Goal: Find specific page/section: Find specific page/section

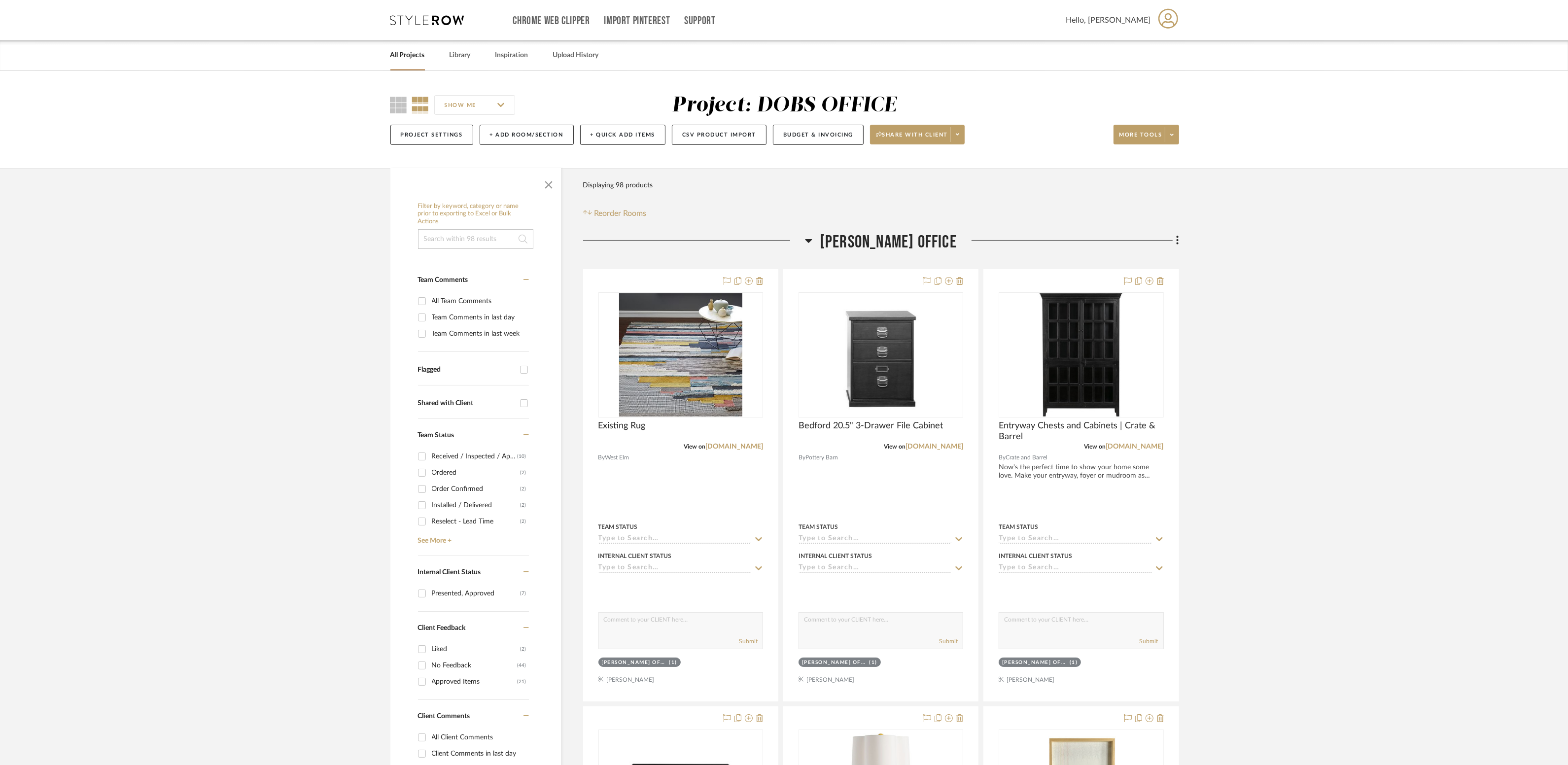
click at [411, 57] on link "All Projects" at bounding box center [408, 56] width 34 height 13
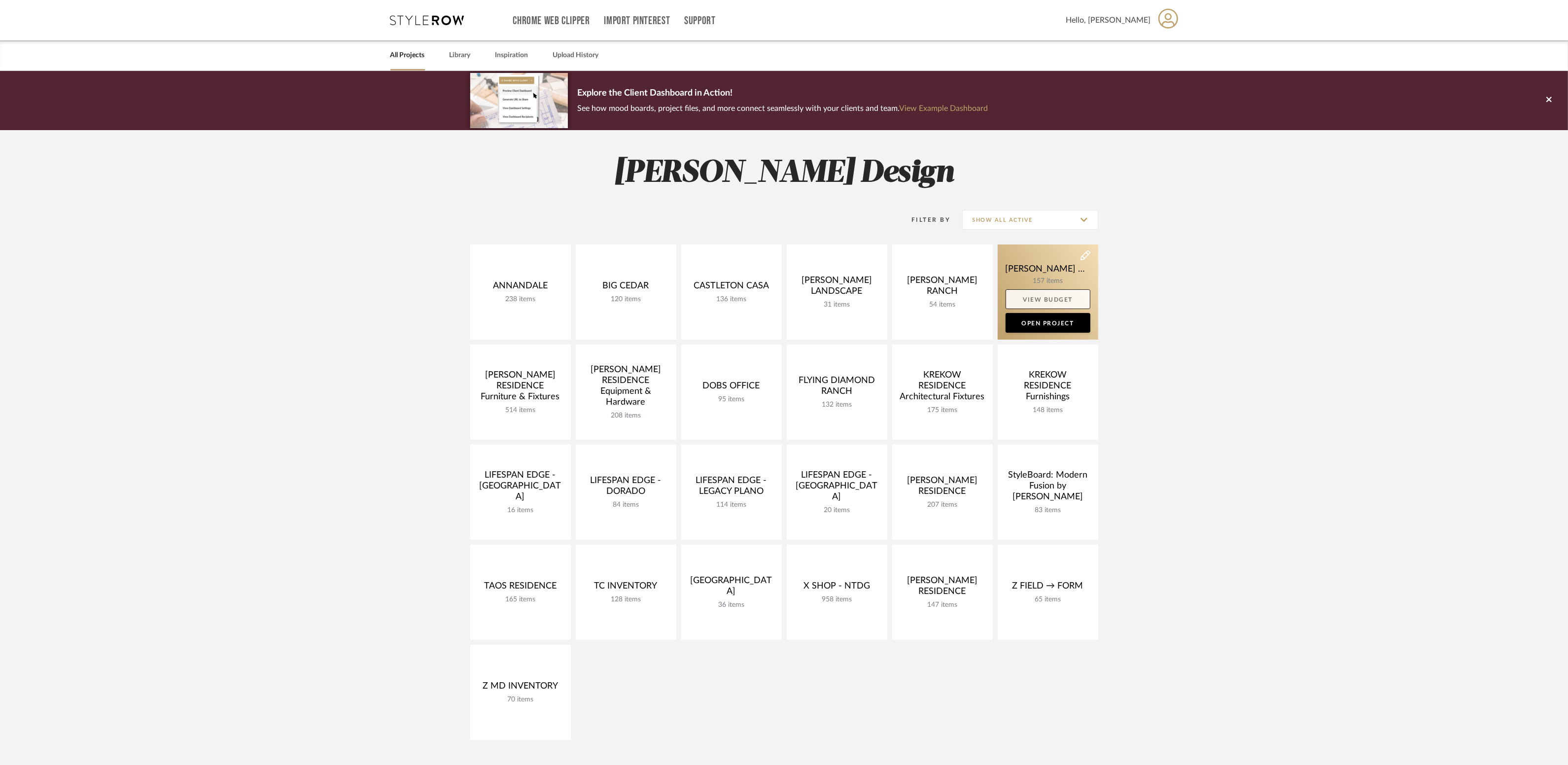
click at [1034, 290] on link "View Budget" at bounding box center [1048, 299] width 85 height 20
click at [1026, 267] on link at bounding box center [1048, 292] width 100 height 95
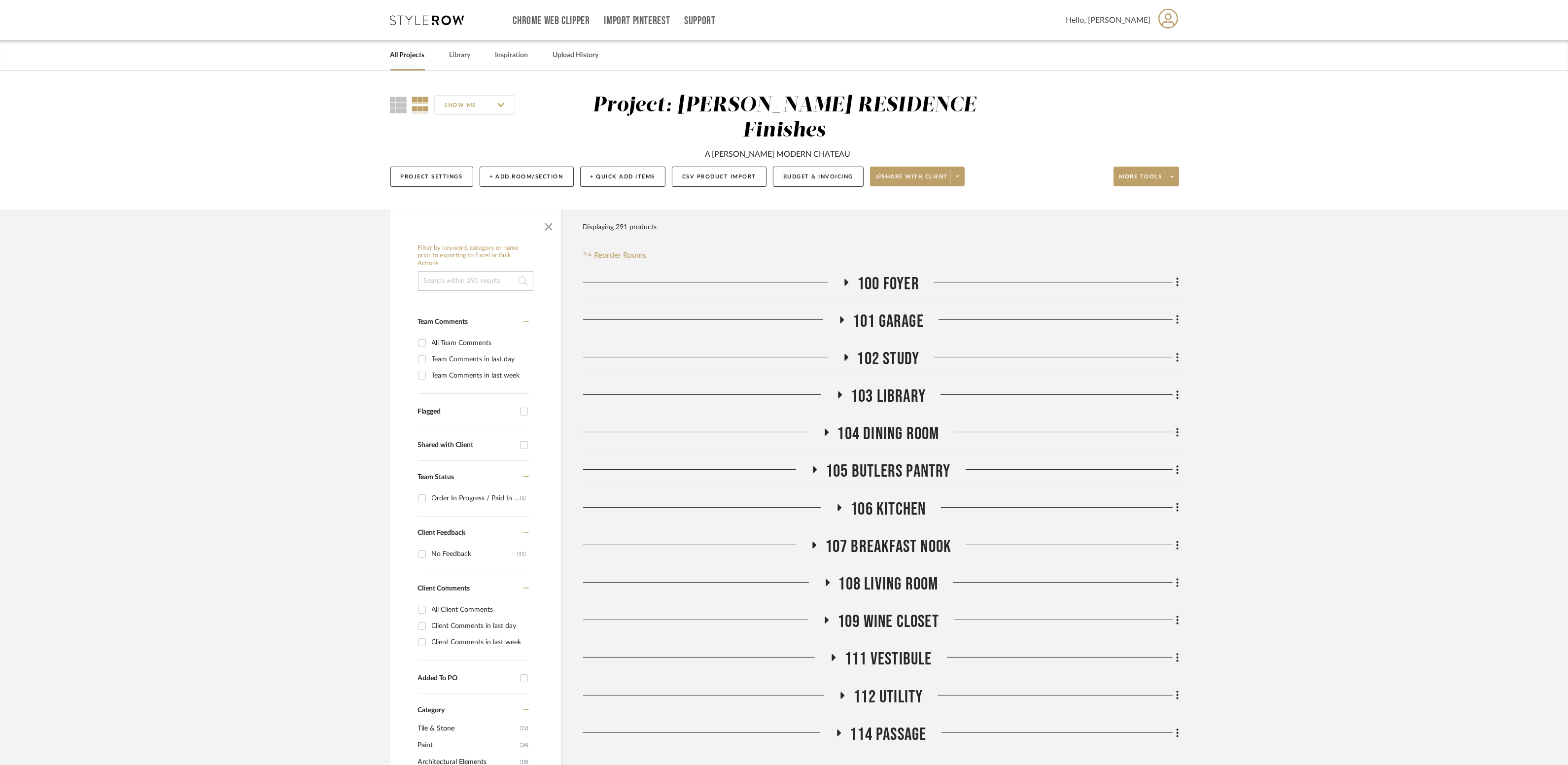
click at [900, 349] on span "102 Study" at bounding box center [888, 359] width 62 height 21
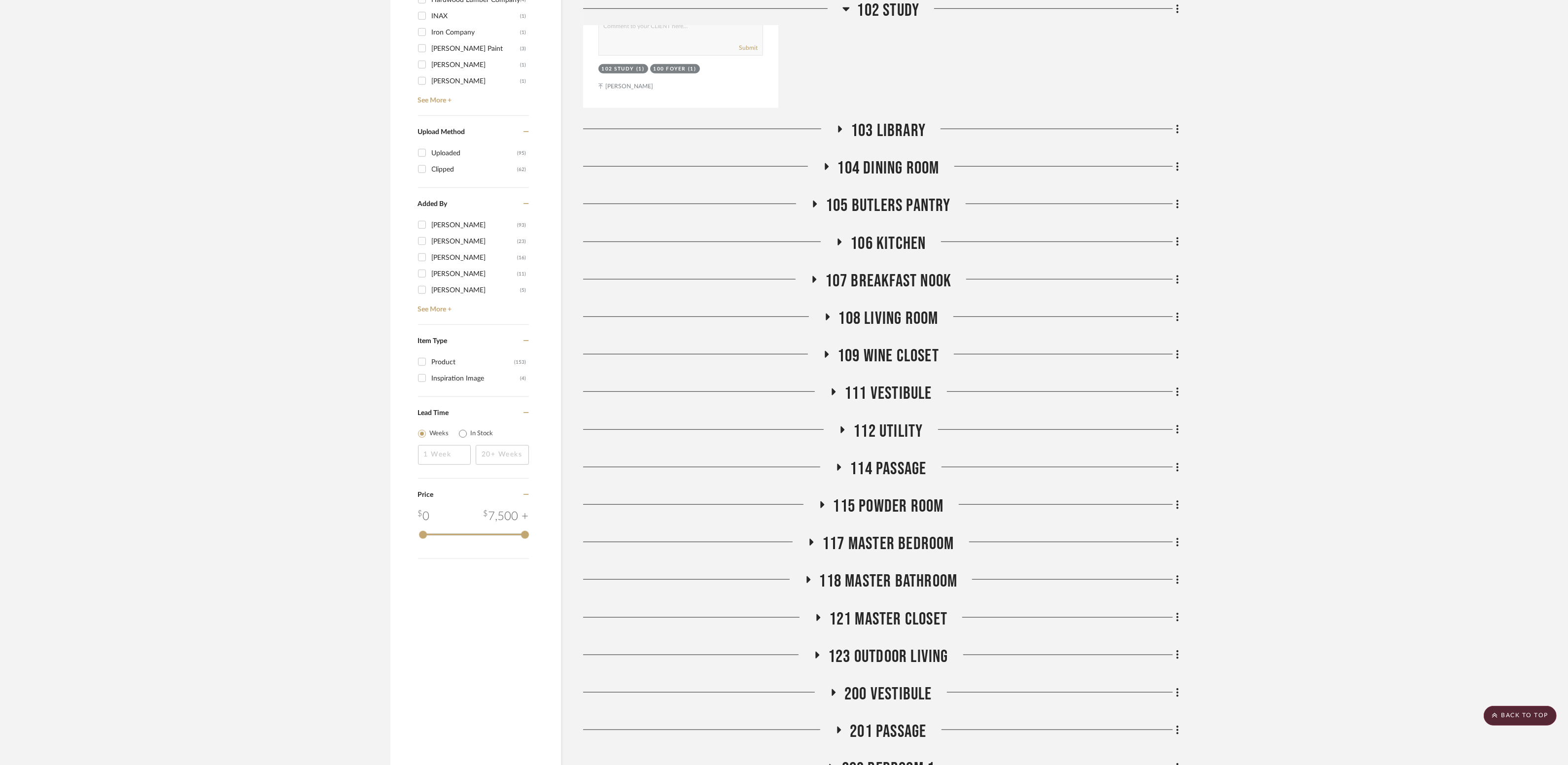
scroll to position [1147, 0]
click at [886, 121] on span "103 Library" at bounding box center [888, 131] width 75 height 21
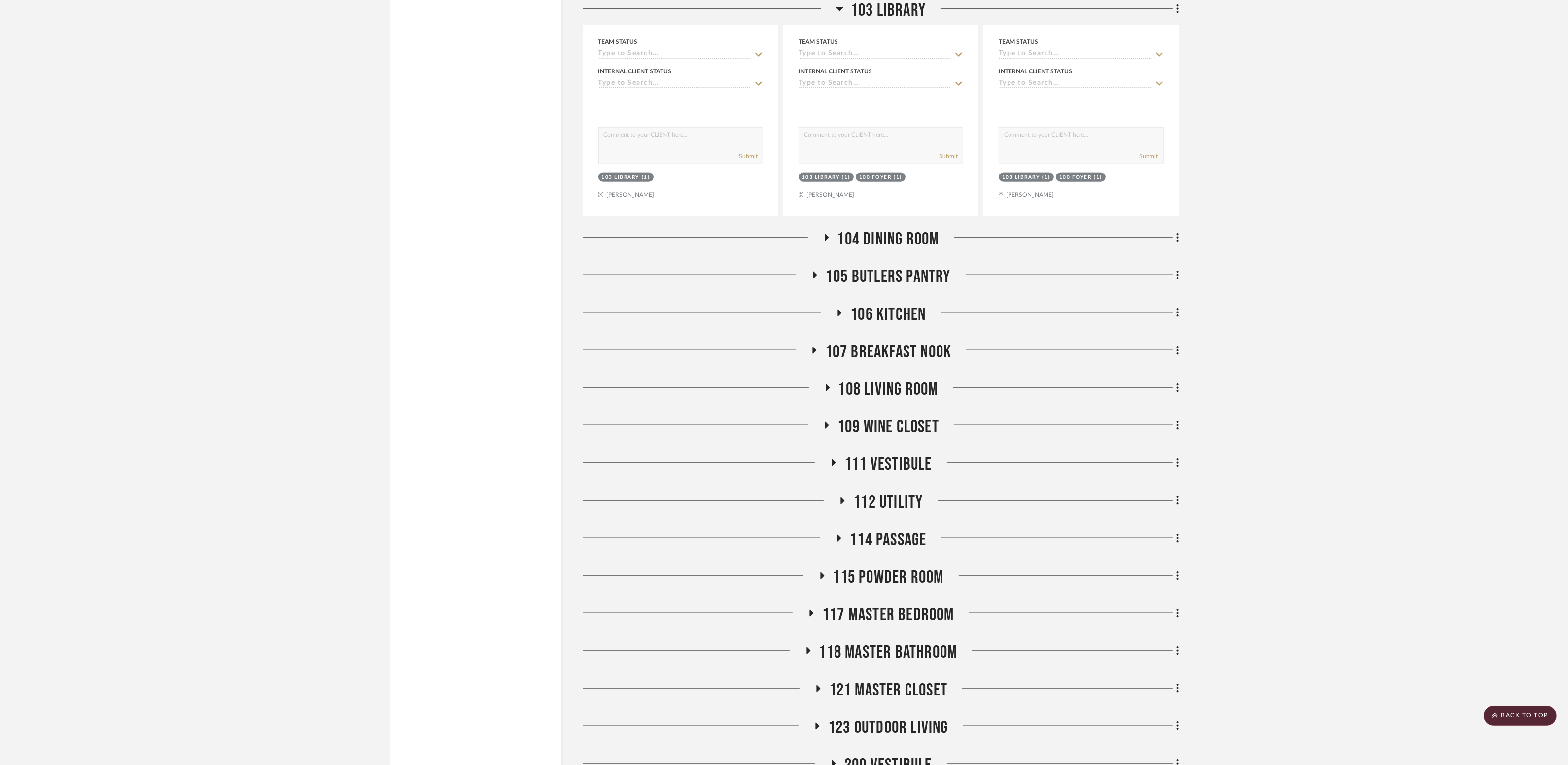
scroll to position [1975, 0]
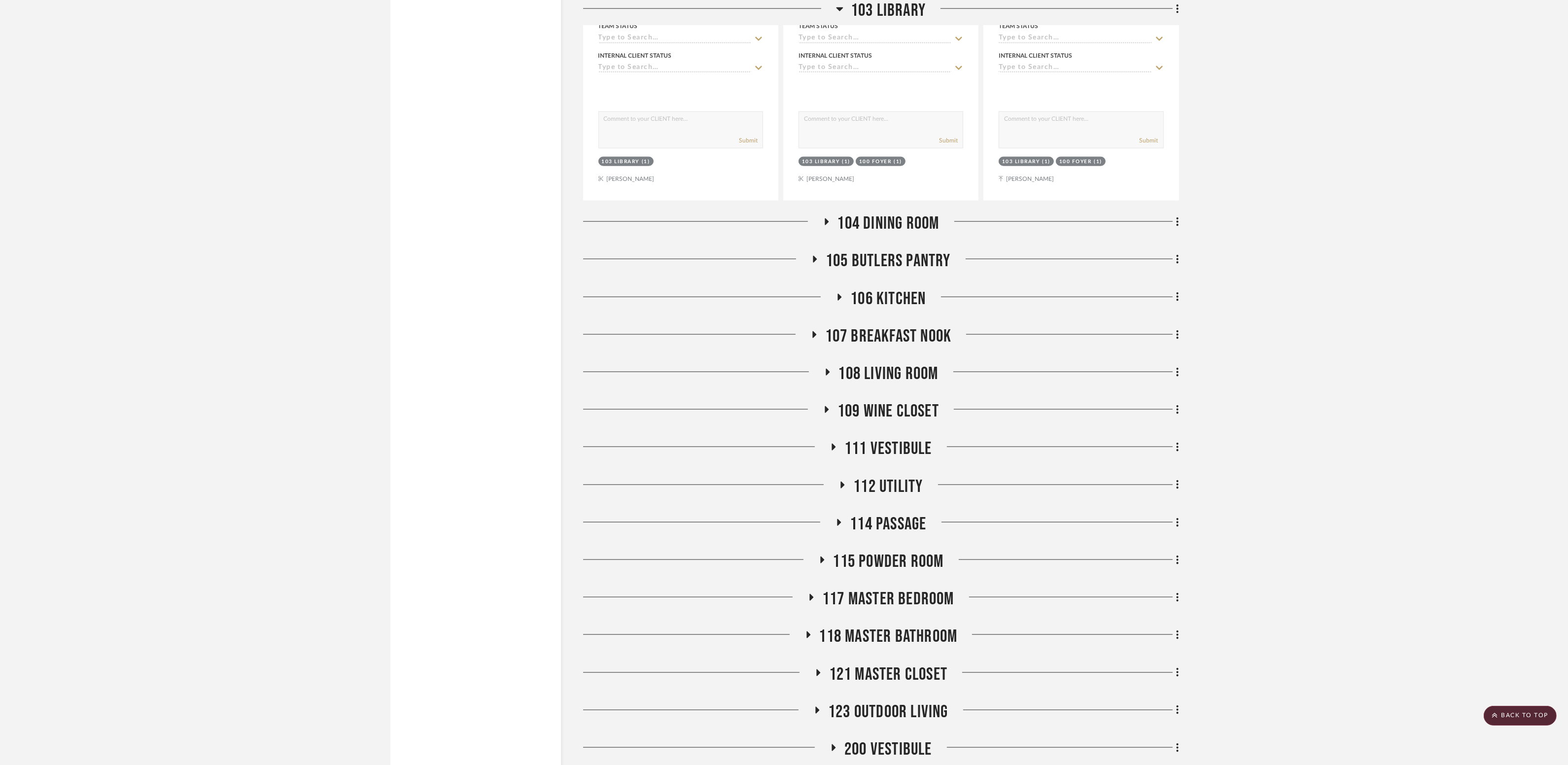
click at [900, 213] on span "104 Dining Room" at bounding box center [888, 223] width 102 height 21
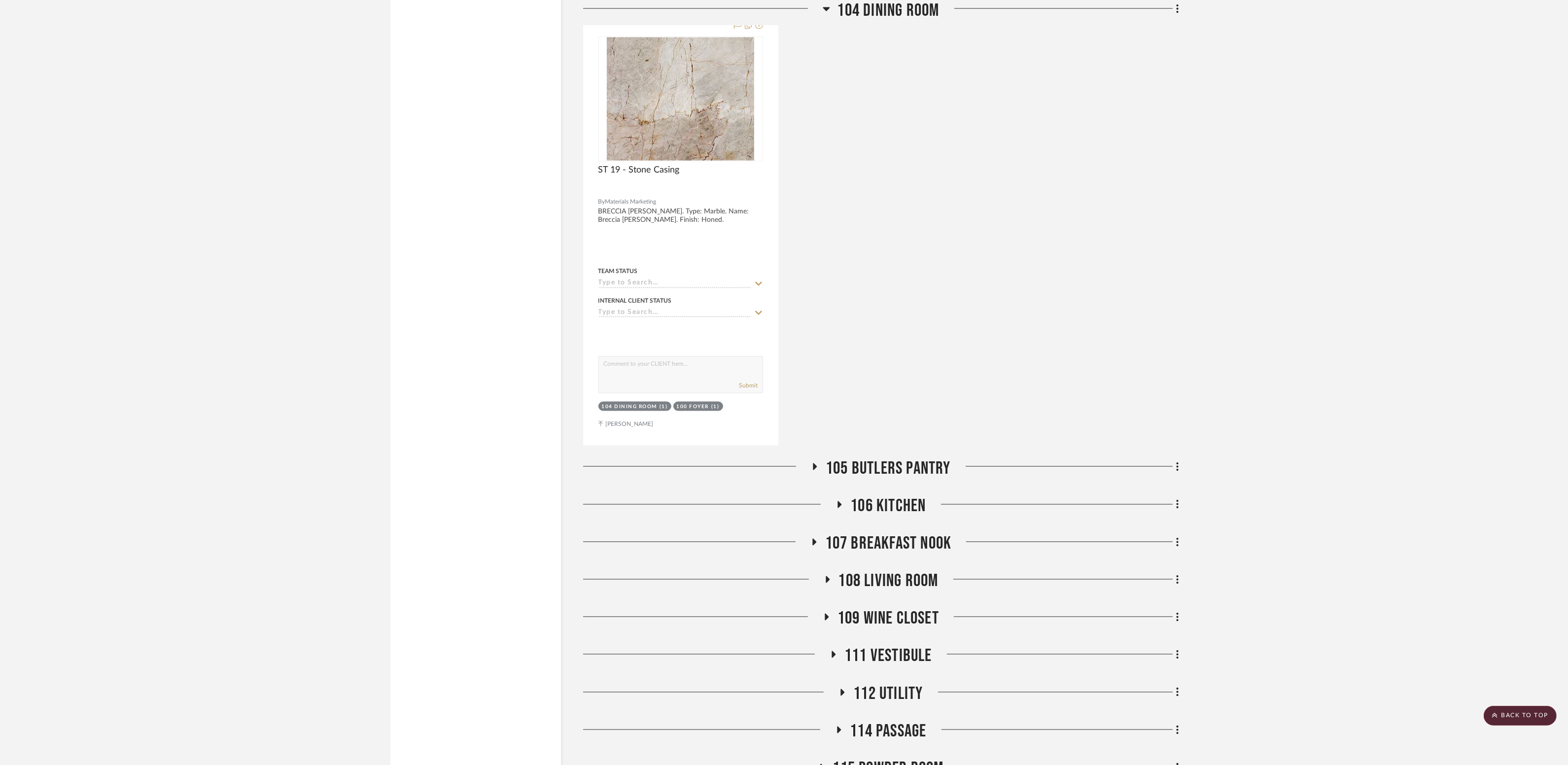
scroll to position [2903, 0]
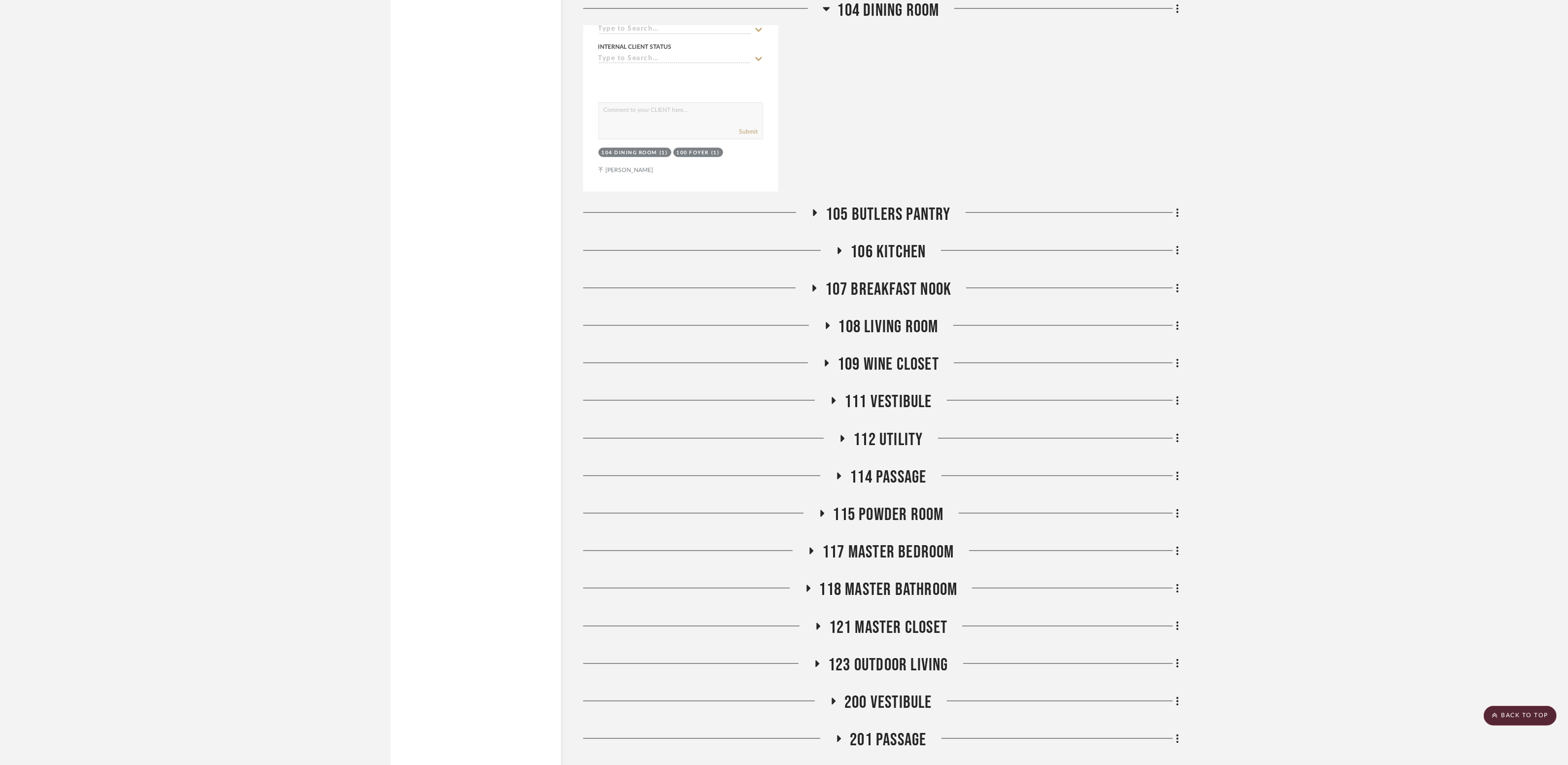
click at [899, 204] on span "105 Butlers Pantry" at bounding box center [888, 215] width 125 height 21
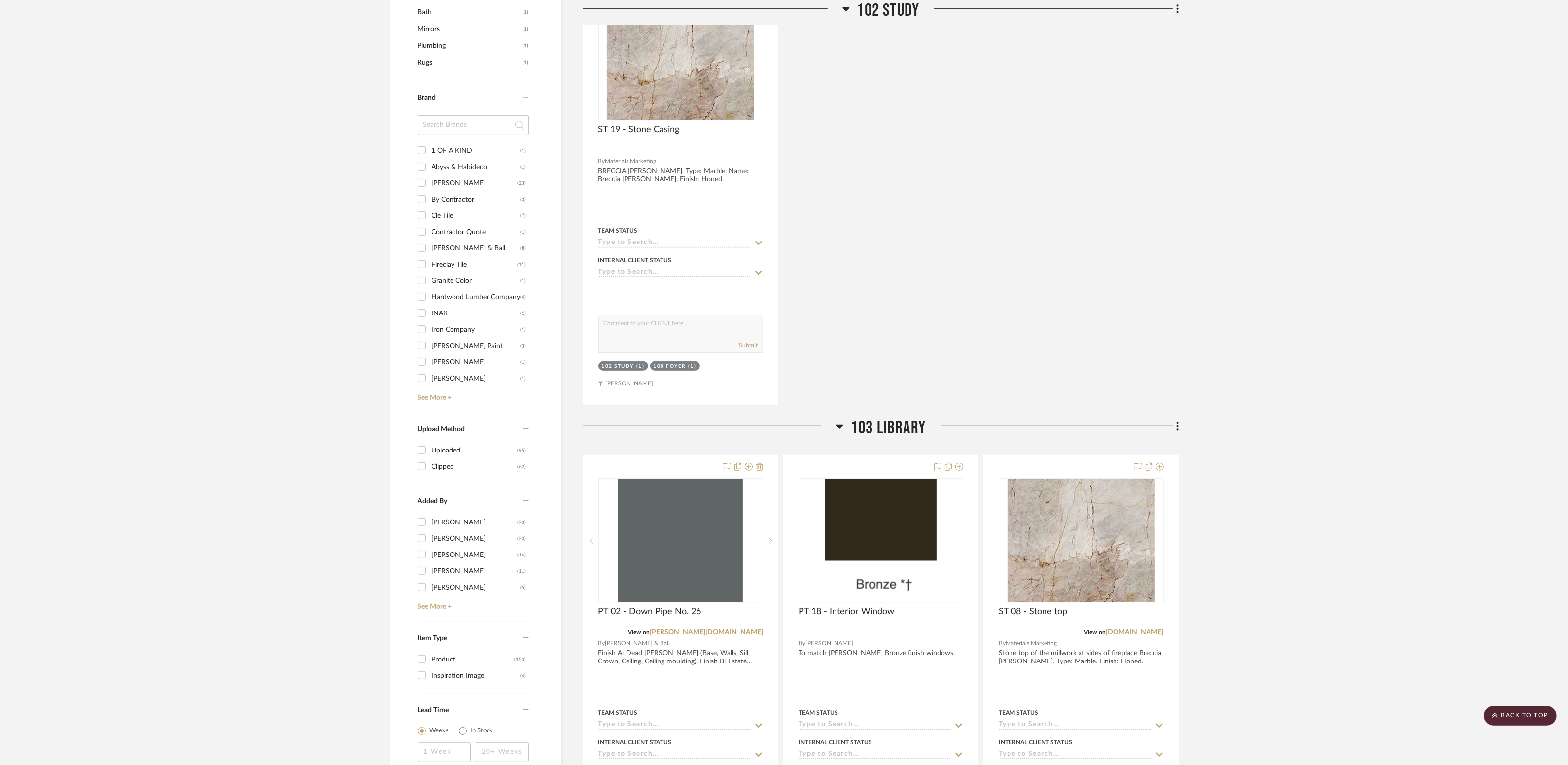
scroll to position [842, 0]
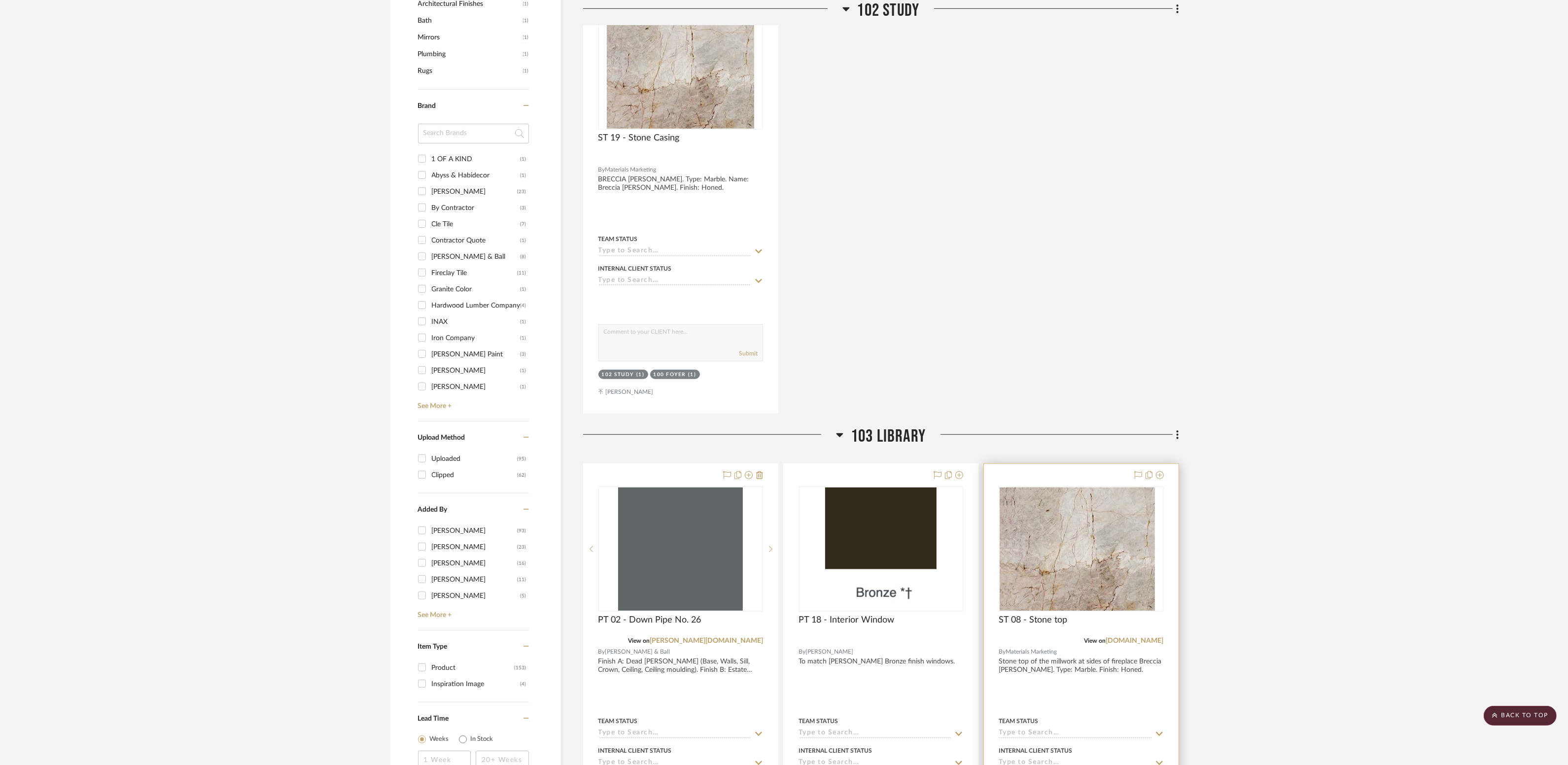
click at [1111, 464] on div at bounding box center [1081, 679] width 194 height 431
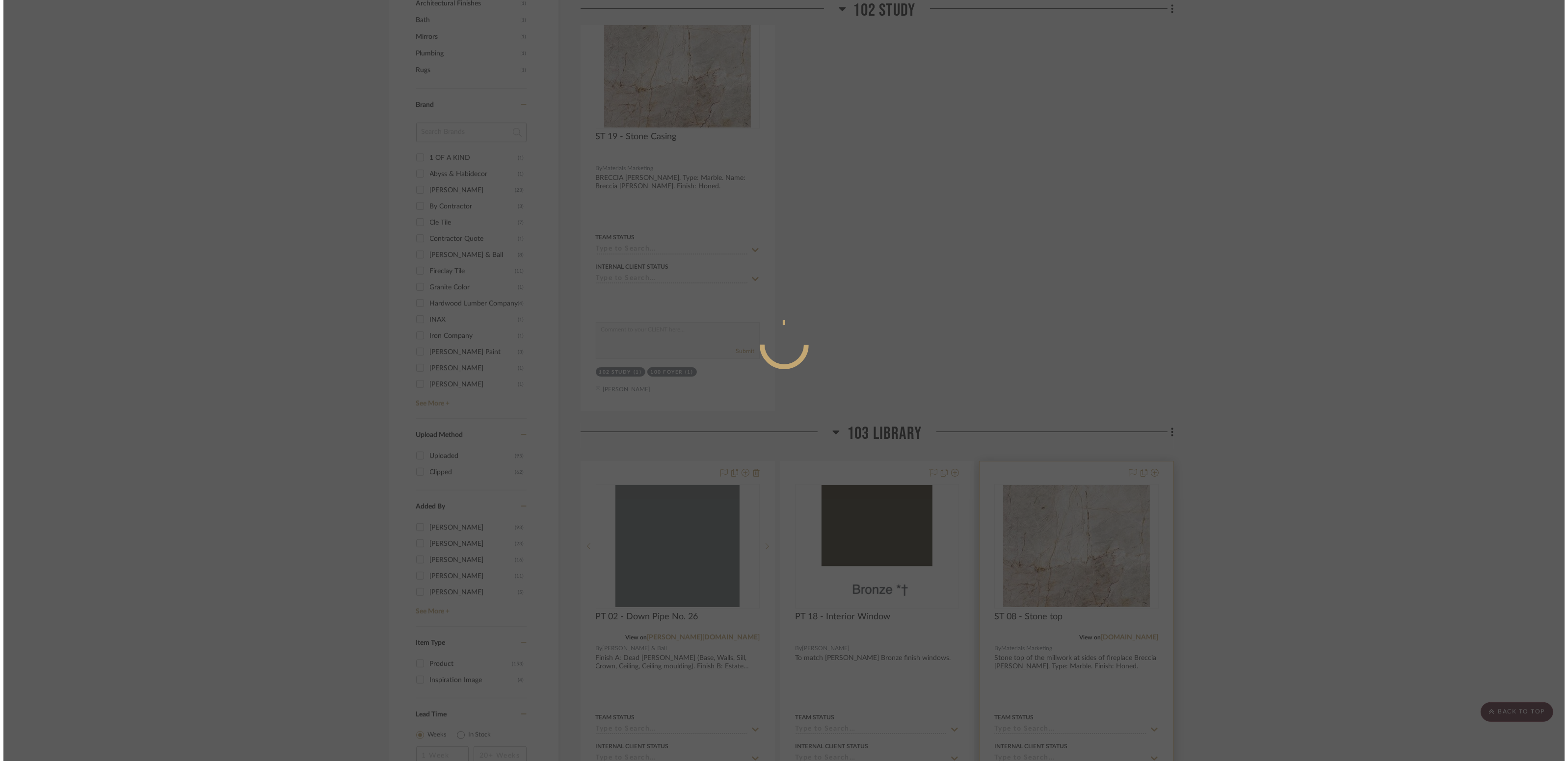
scroll to position [0, 0]
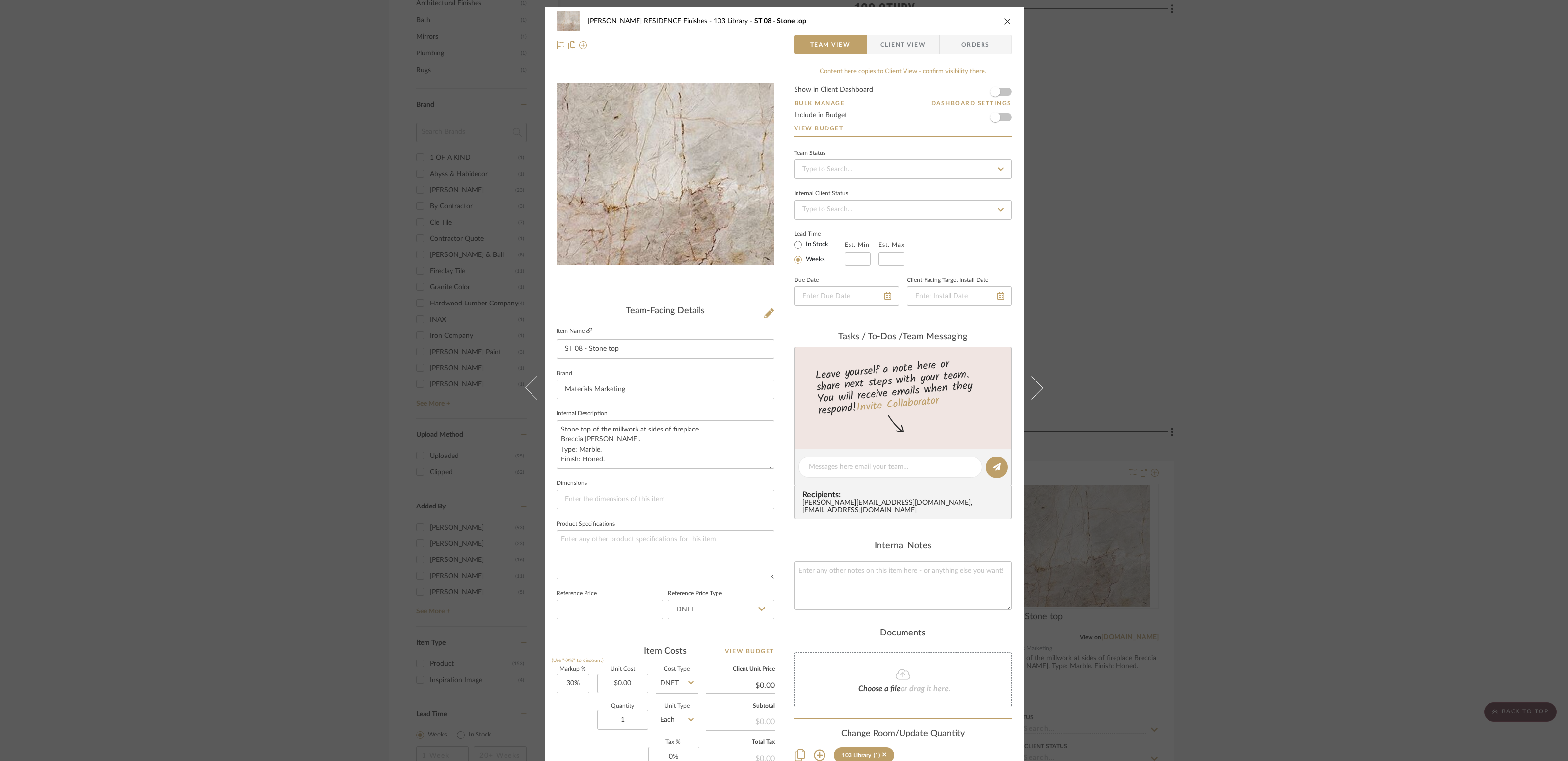
click at [586, 329] on icon at bounding box center [589, 331] width 6 height 6
drag, startPoint x: 1002, startPoint y: 21, endPoint x: 1185, endPoint y: 216, distance: 267.4
click at [1004, 21] on icon "close" at bounding box center [1007, 21] width 8 height 8
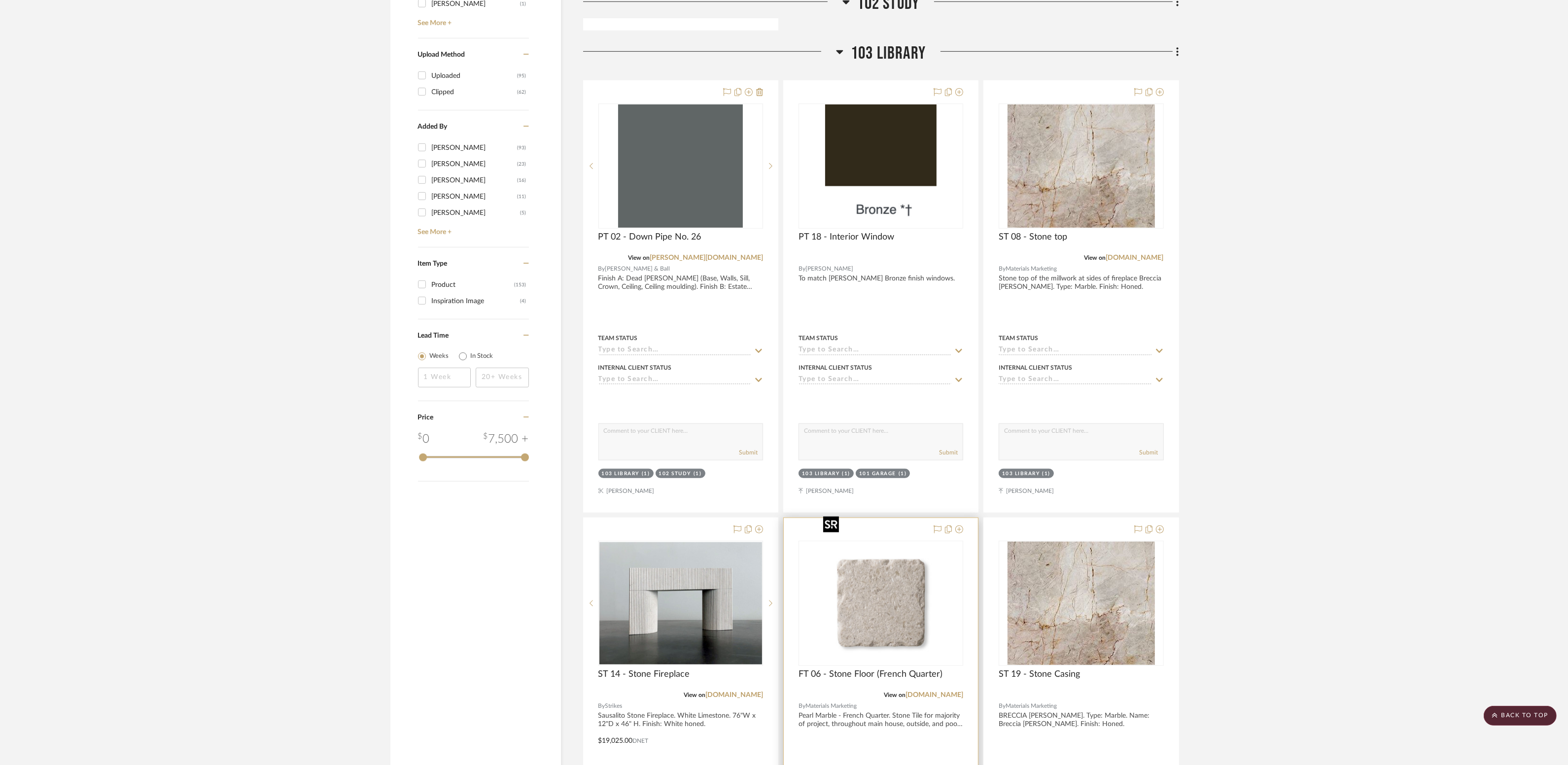
scroll to position [1322, 0]
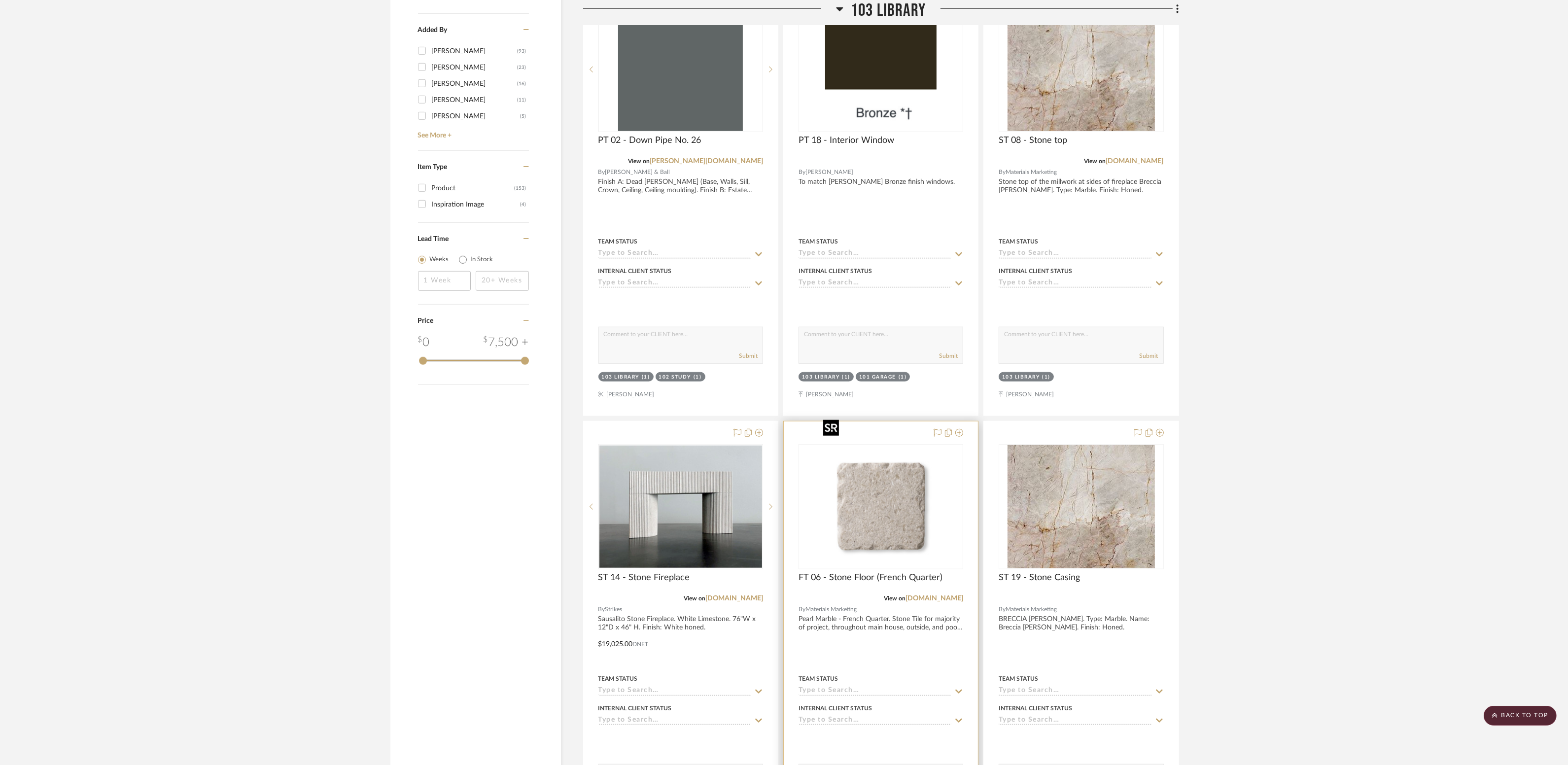
click at [841, 511] on img "0" at bounding box center [881, 507] width 123 height 124
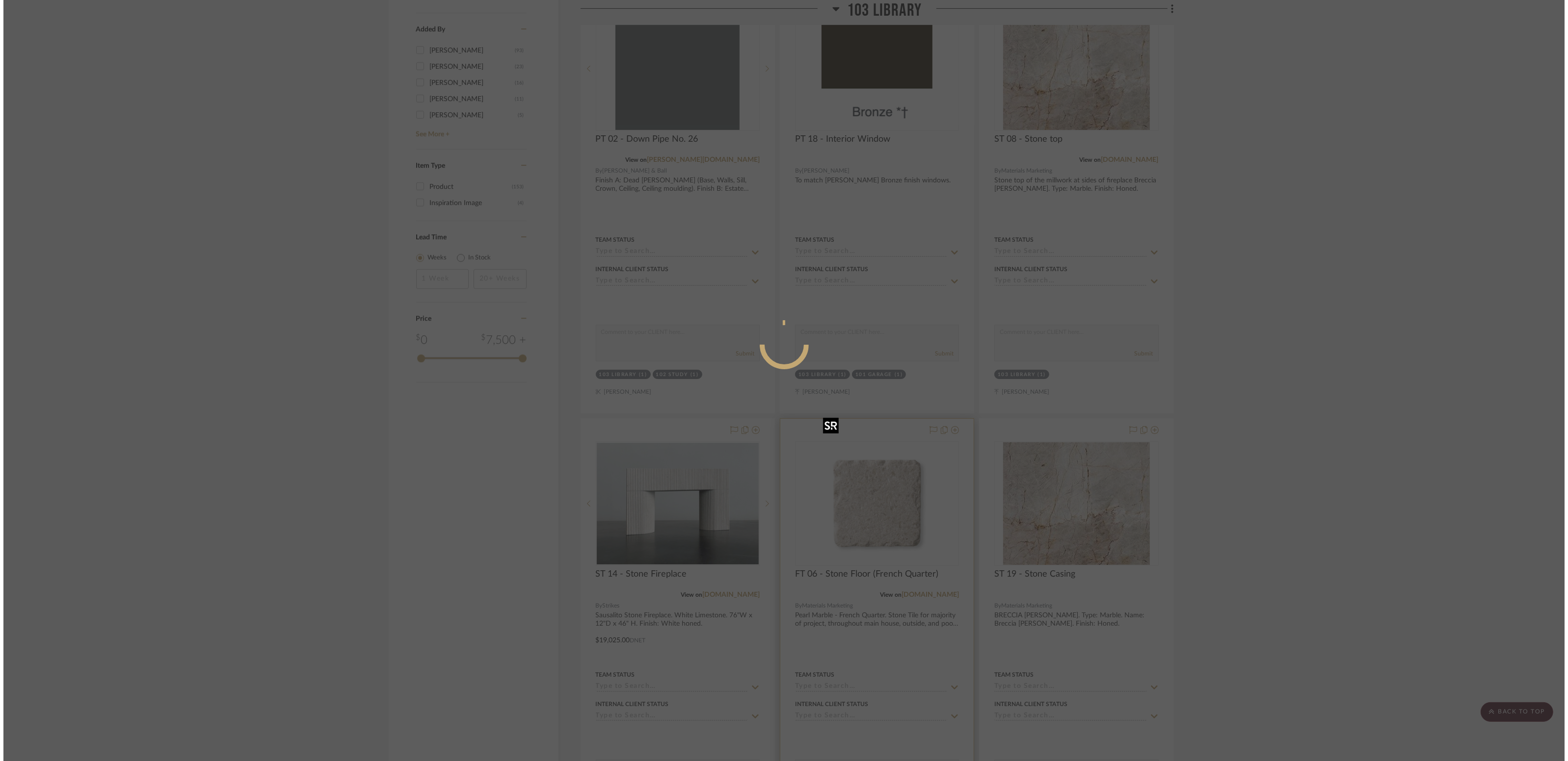
scroll to position [0, 0]
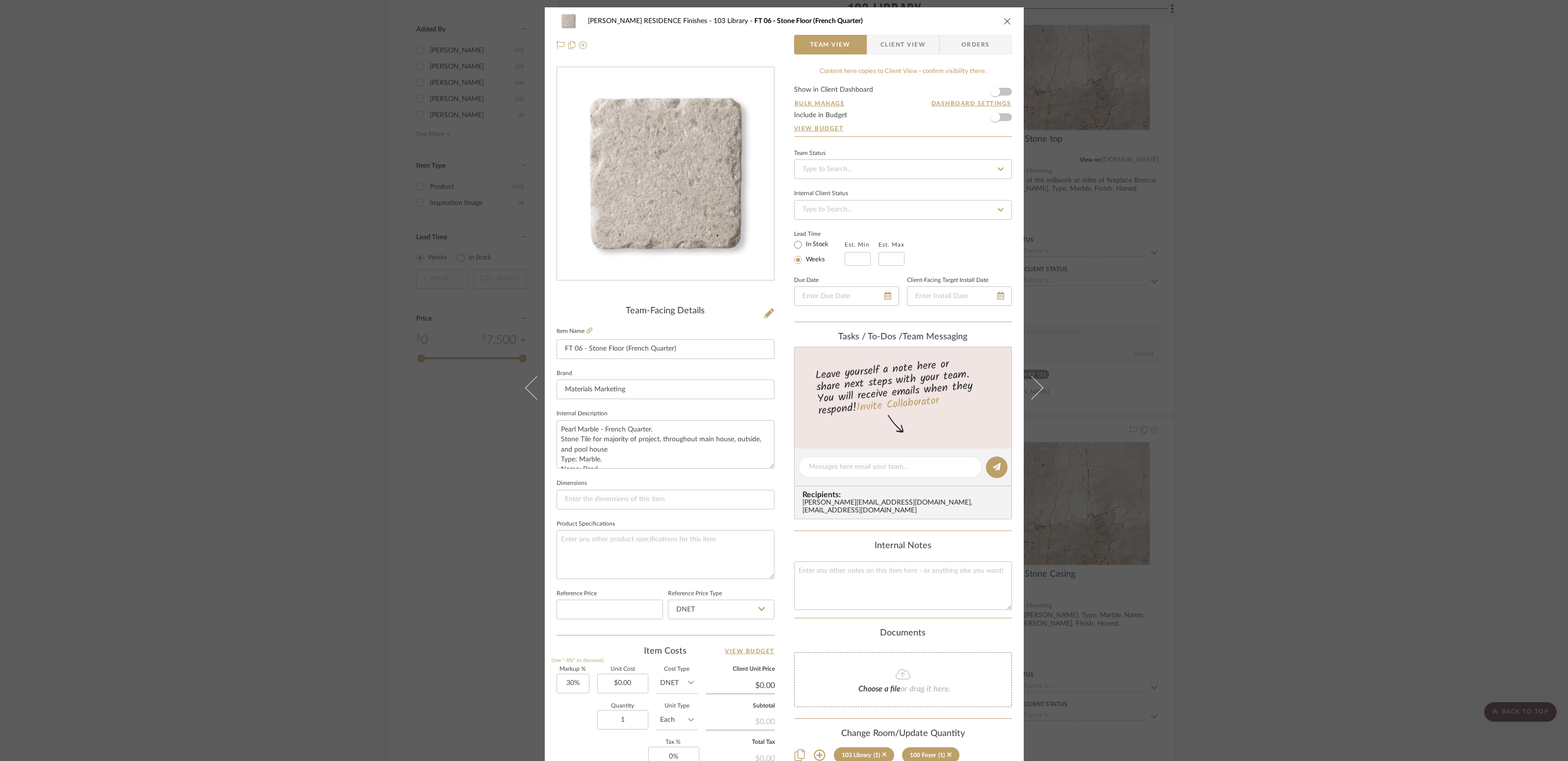
click at [581, 327] on label "Item Name" at bounding box center [574, 332] width 36 height 9
click at [587, 331] on icon at bounding box center [589, 331] width 6 height 6
click at [677, 181] on img "0" at bounding box center [665, 174] width 213 height 213
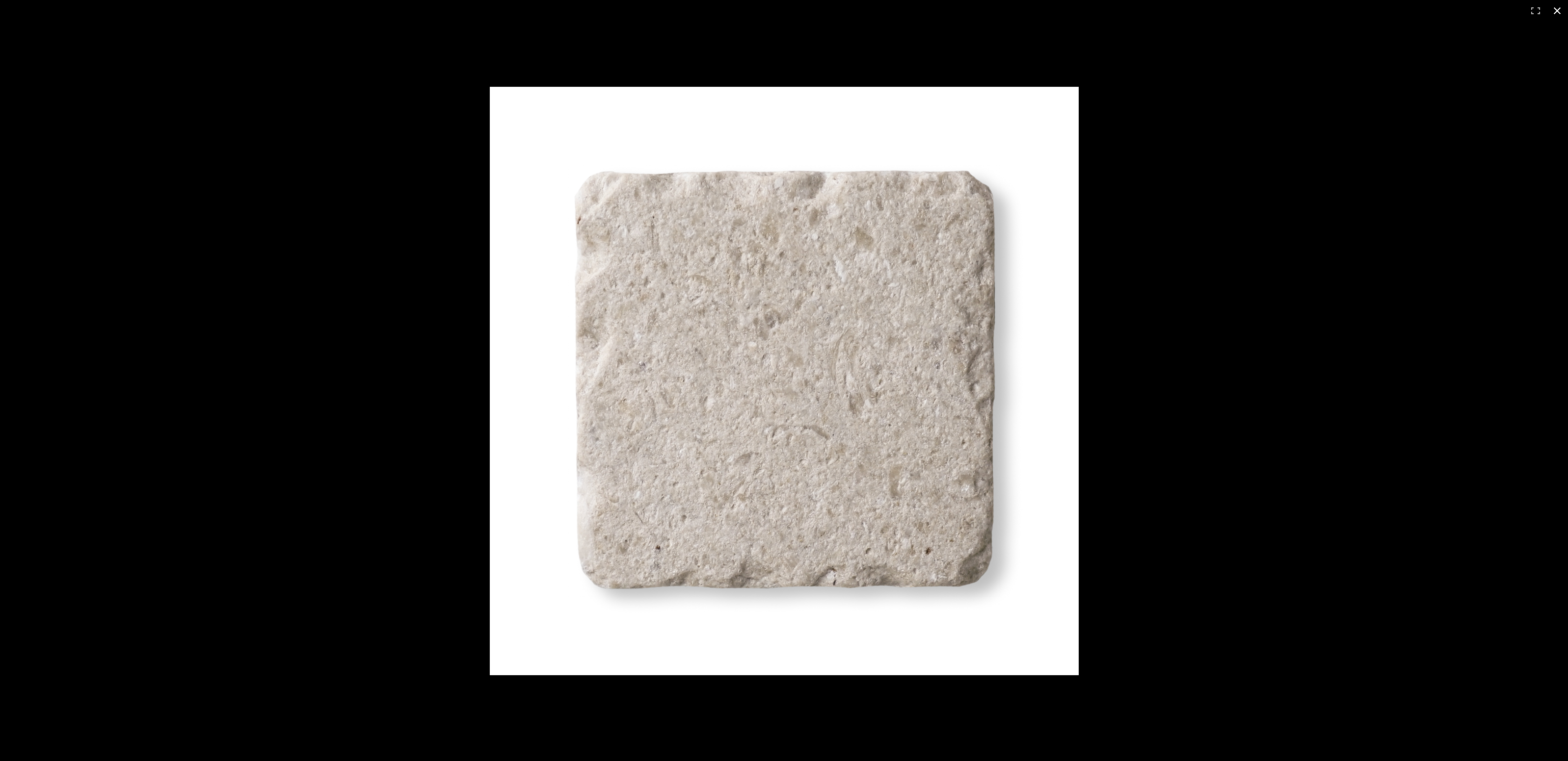
click at [1557, 12] on button at bounding box center [1557, 10] width 21 height 21
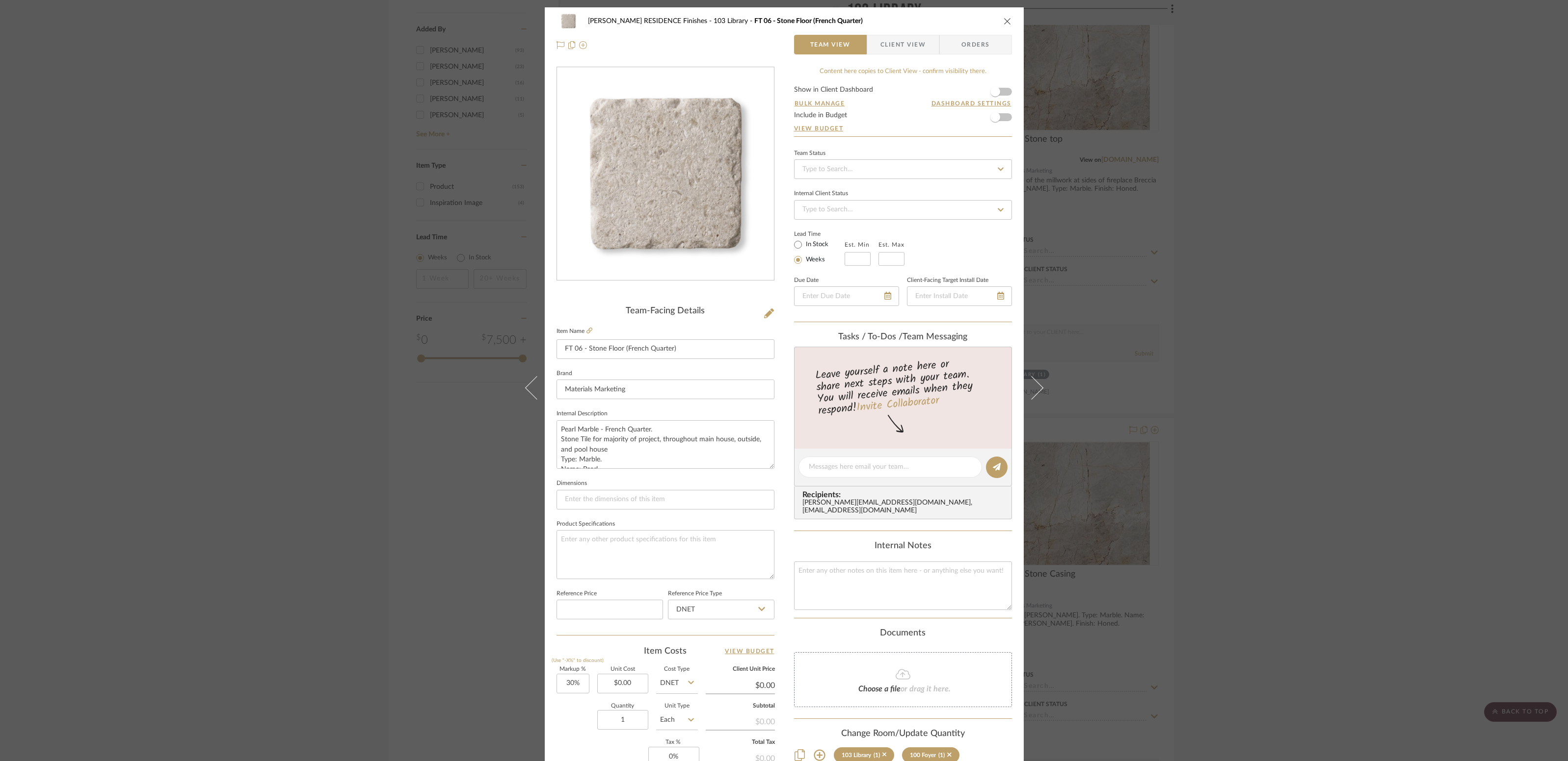
click at [1004, 23] on icon "close" at bounding box center [1007, 21] width 8 height 8
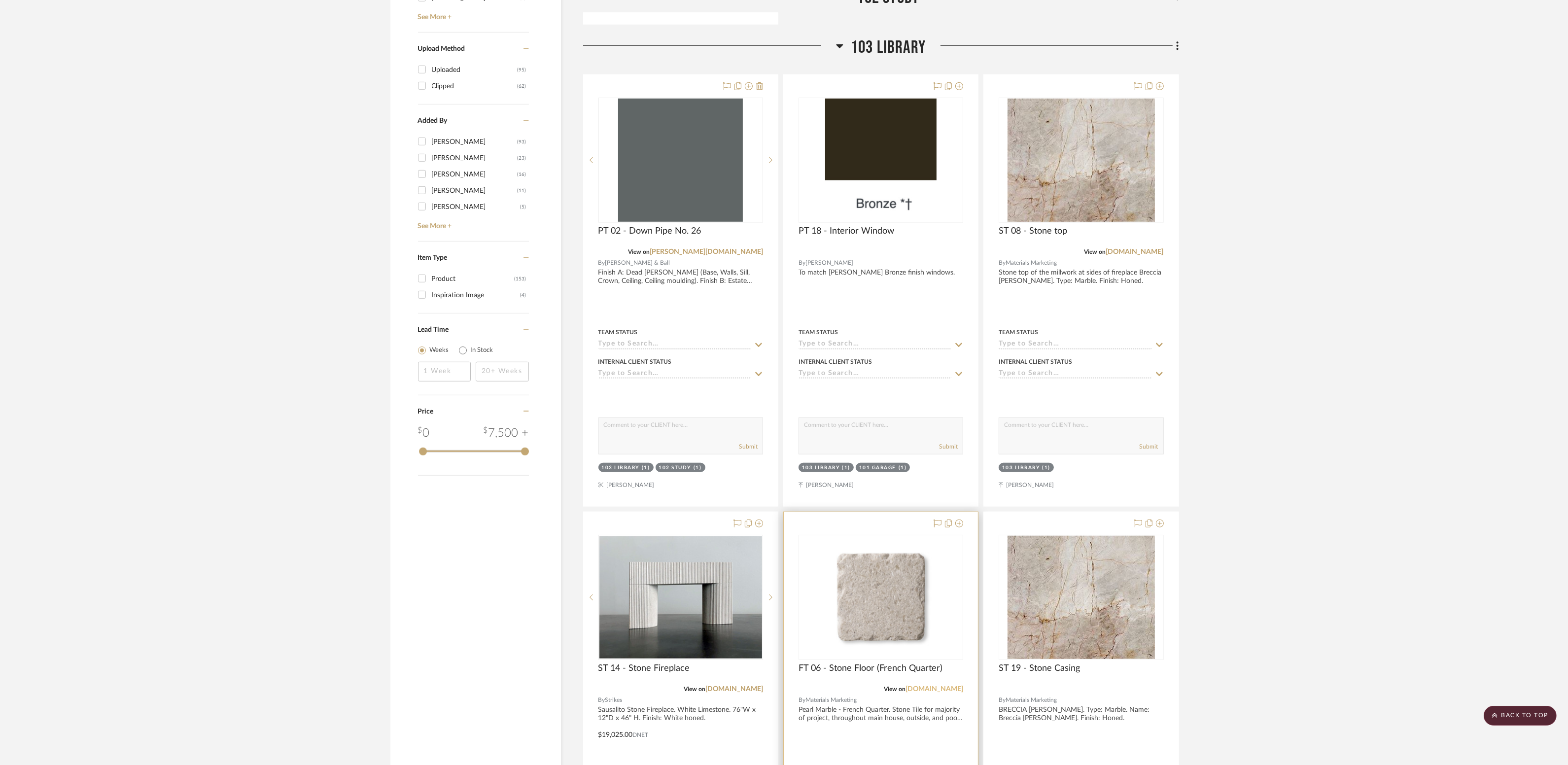
scroll to position [1187, 0]
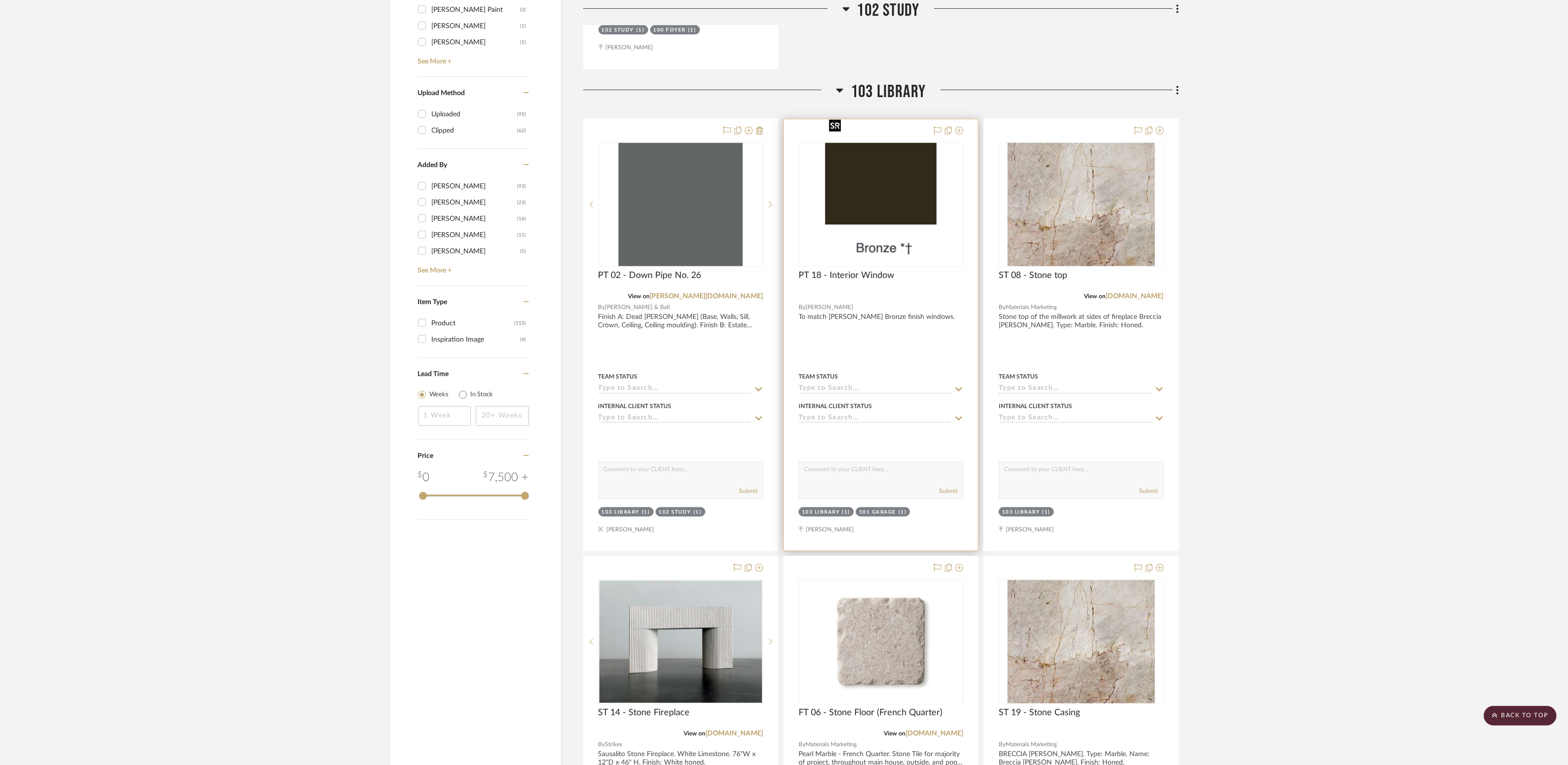
click at [872, 219] on img "0" at bounding box center [881, 205] width 111 height 124
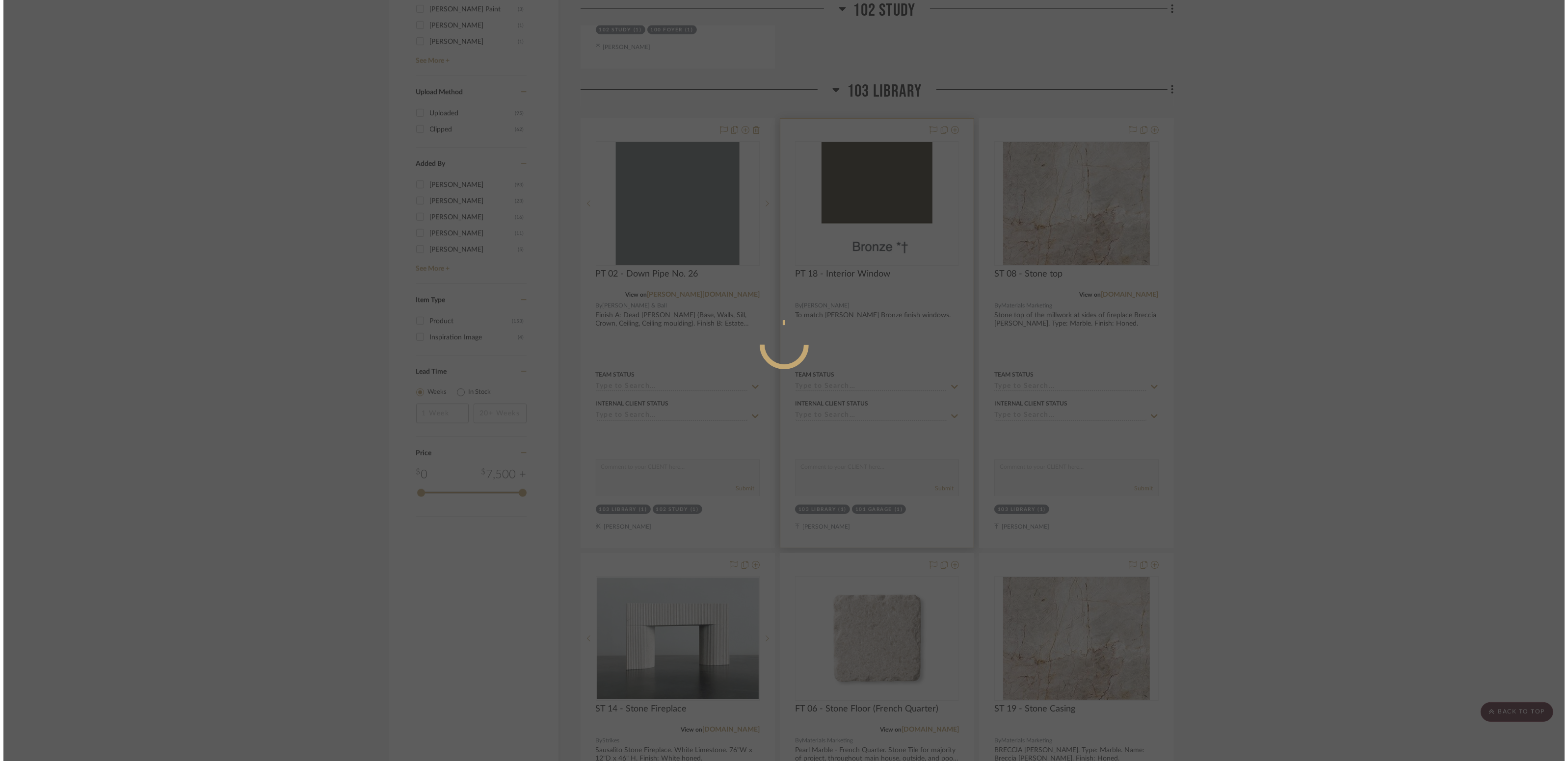
scroll to position [0, 0]
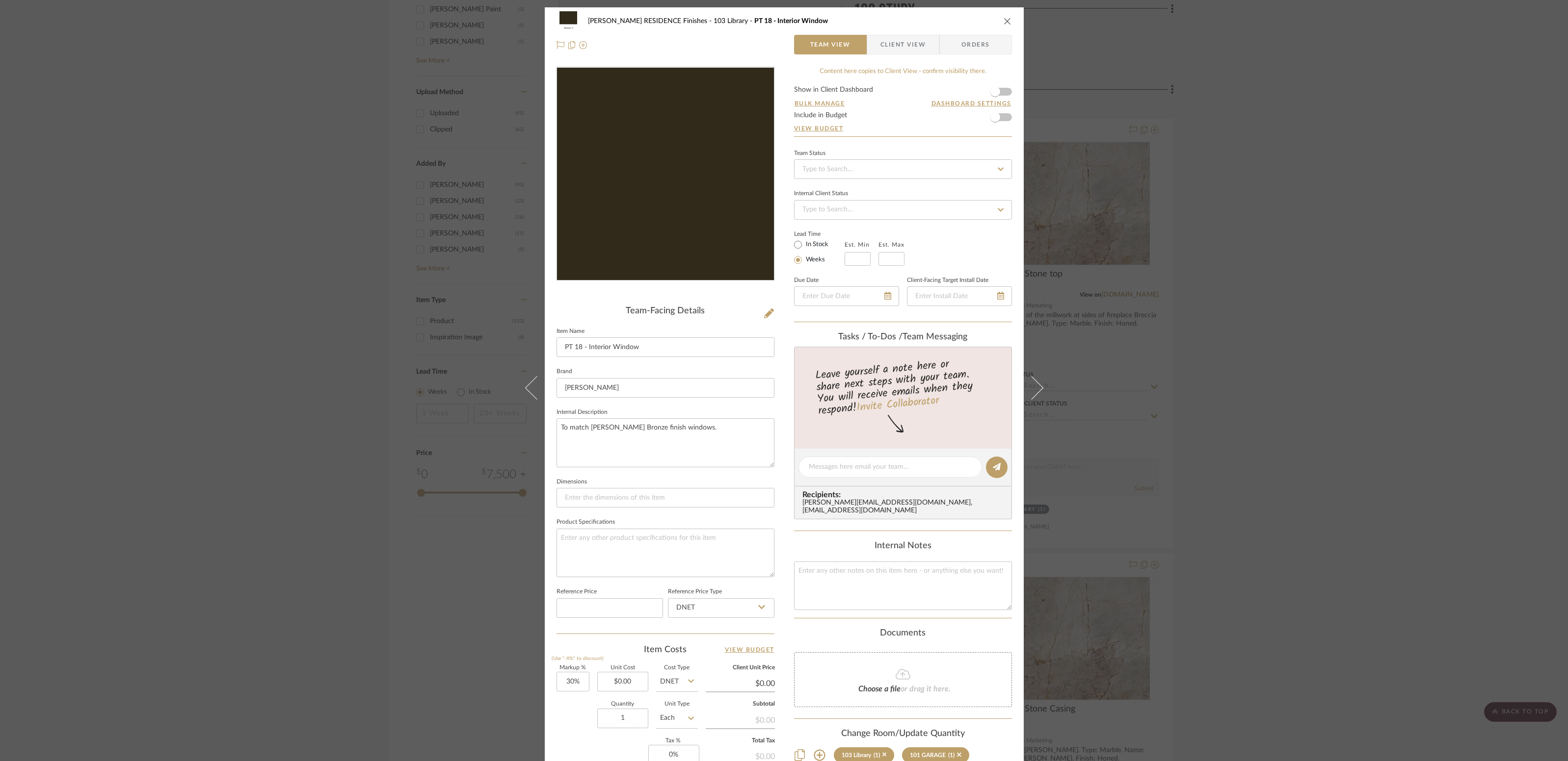
click at [578, 153] on img "0" at bounding box center [665, 174] width 193 height 213
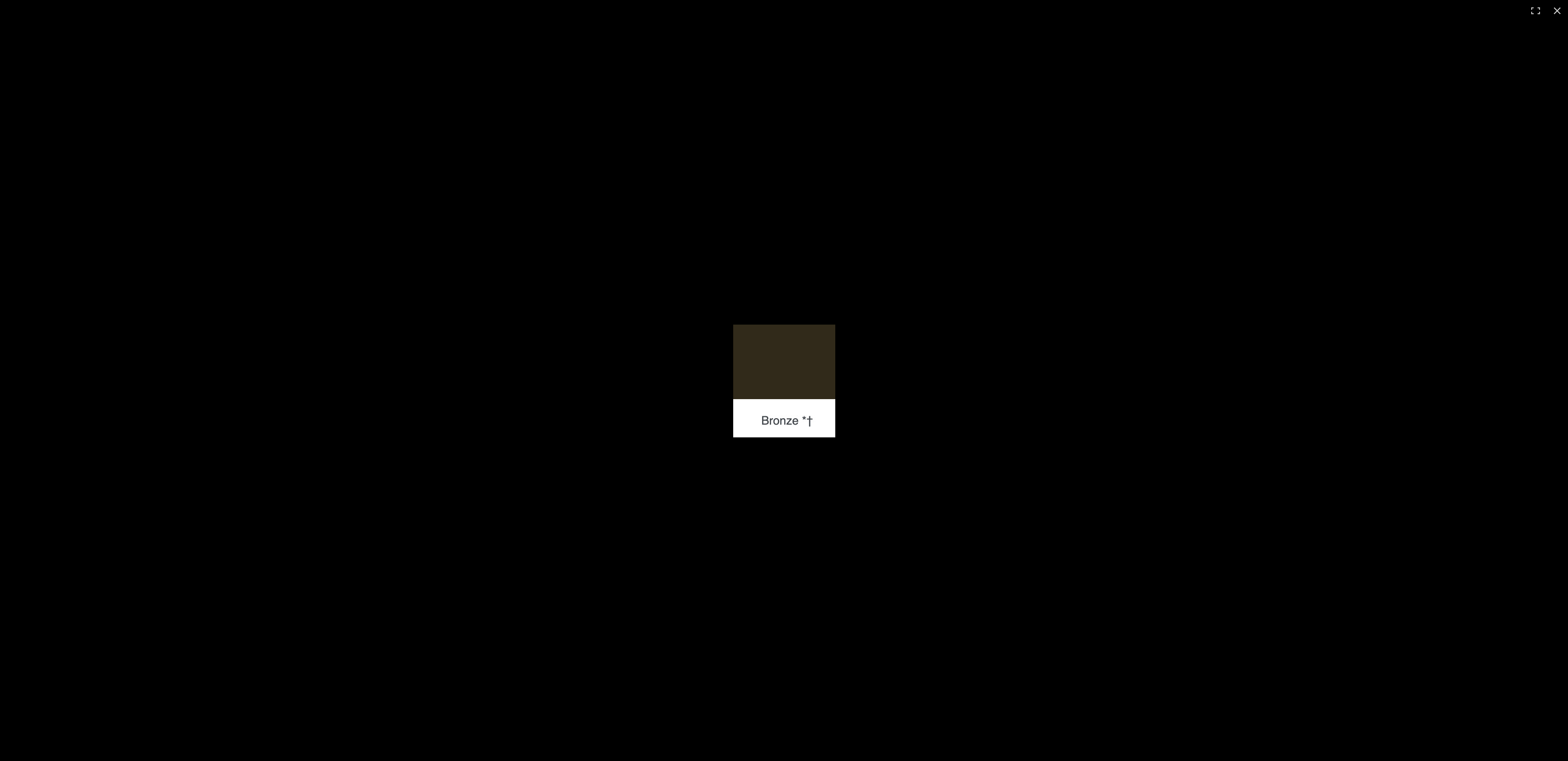
click at [785, 363] on img at bounding box center [785, 381] width 102 height 113
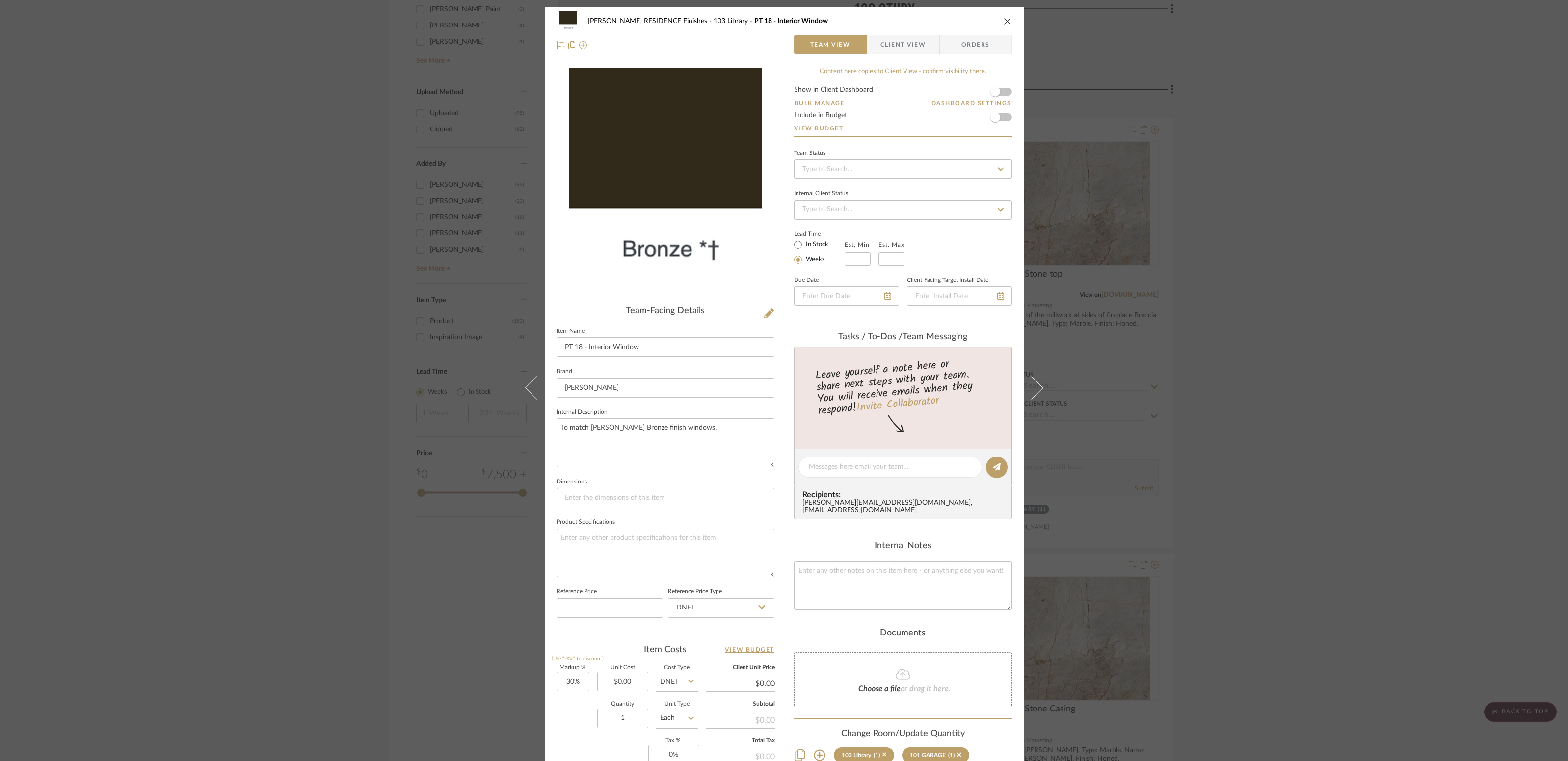
click at [1003, 16] on div "[PERSON_NAME] RESIDENCE Finishes 103 Library PT 18 - Interior Window" at bounding box center [784, 21] width 455 height 19
click at [1004, 19] on icon "close" at bounding box center [1007, 21] width 8 height 8
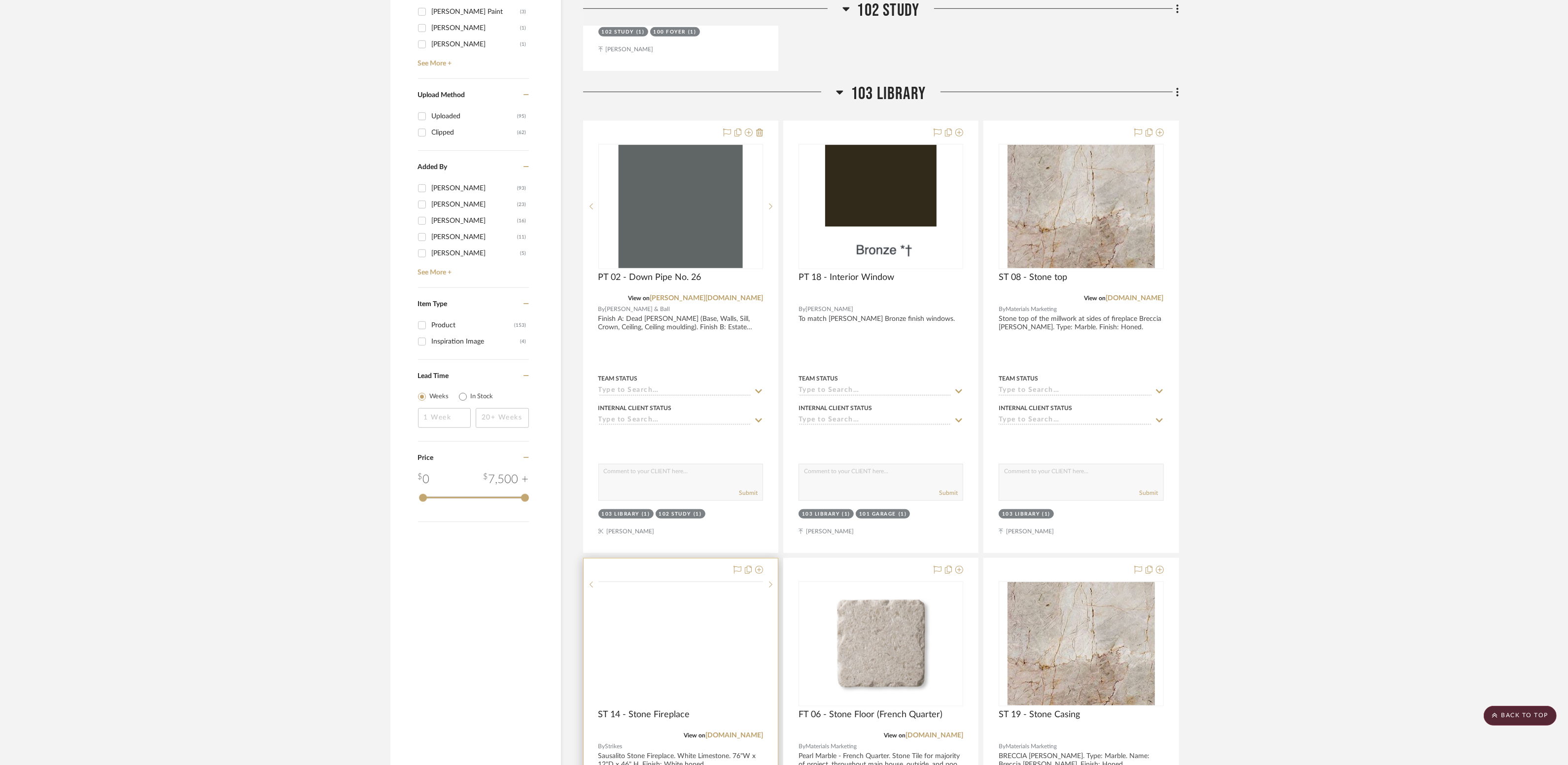
scroll to position [1184, 0]
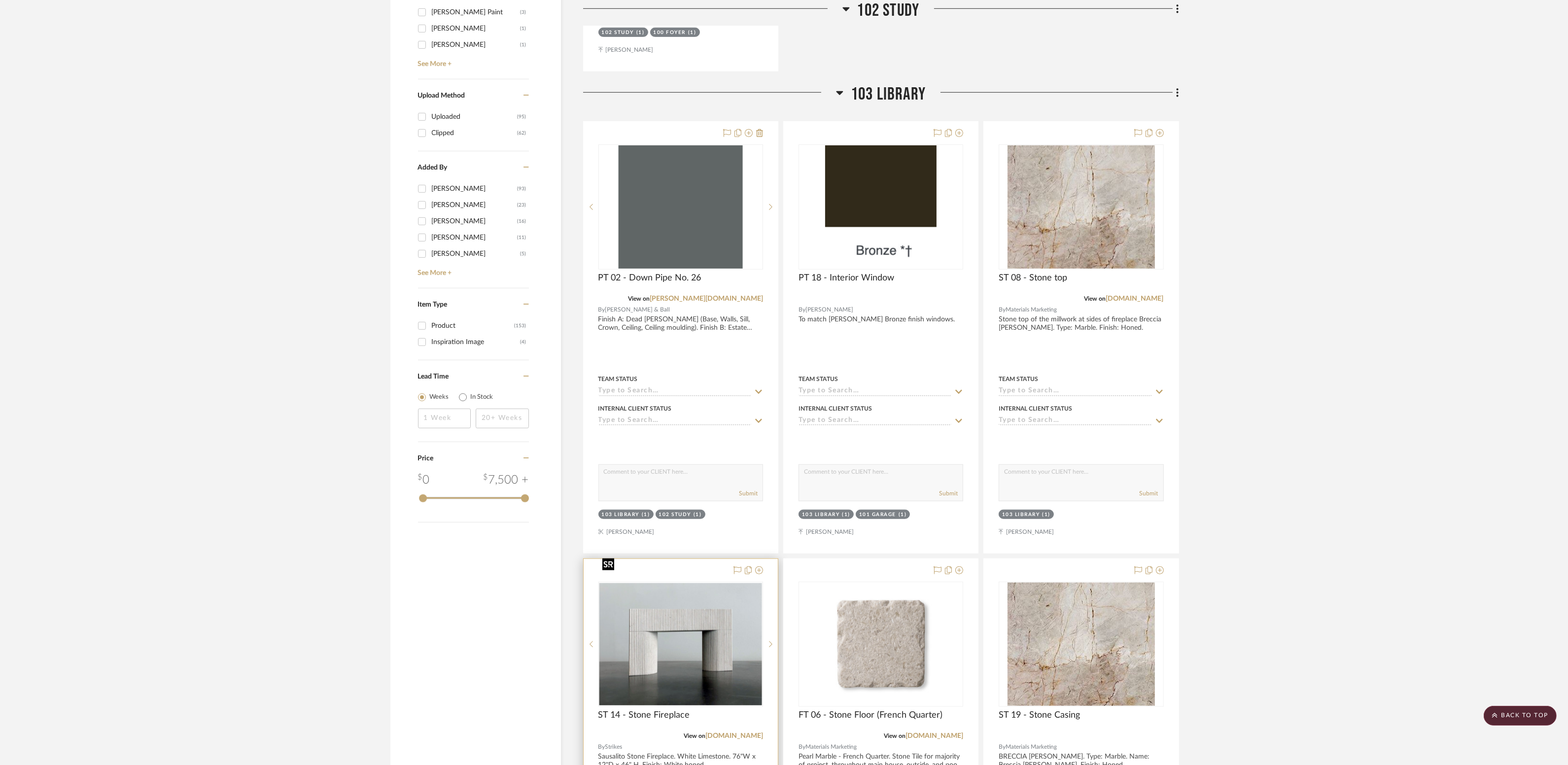
click at [726, 661] on img "0" at bounding box center [680, 645] width 163 height 122
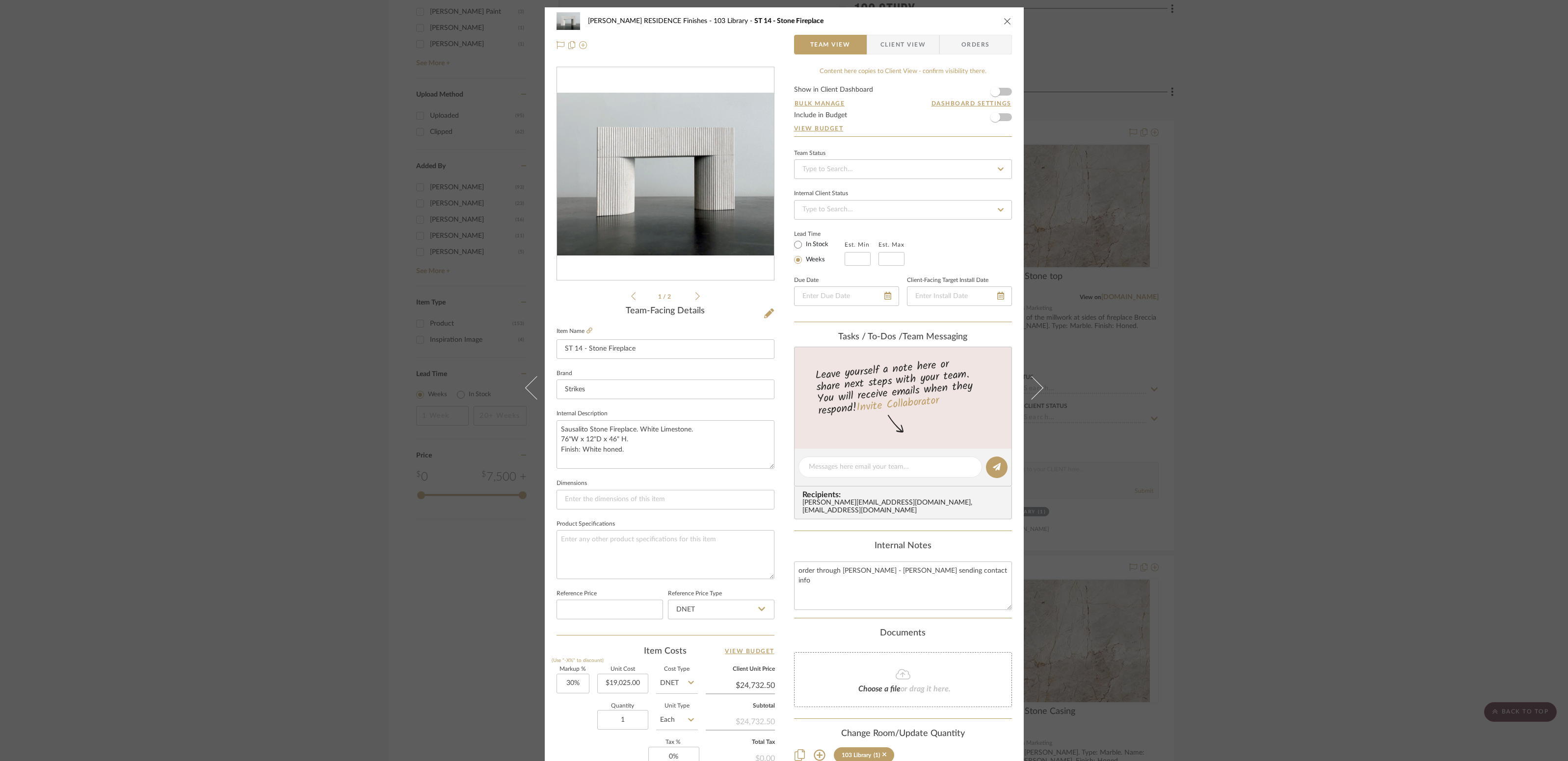
click at [650, 180] on img "0" at bounding box center [665, 174] width 217 height 163
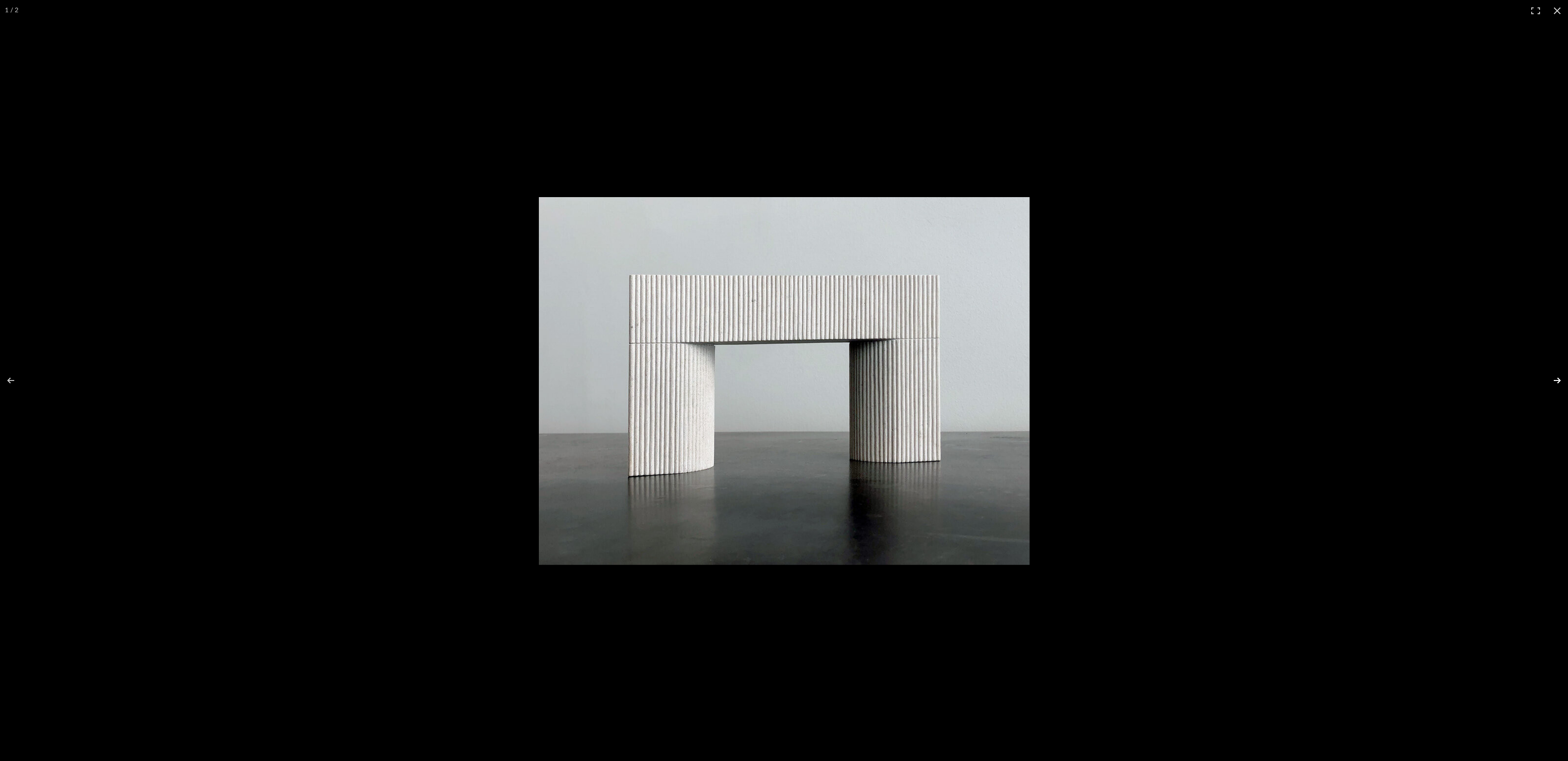
click at [1561, 378] on button at bounding box center [1551, 380] width 34 height 49
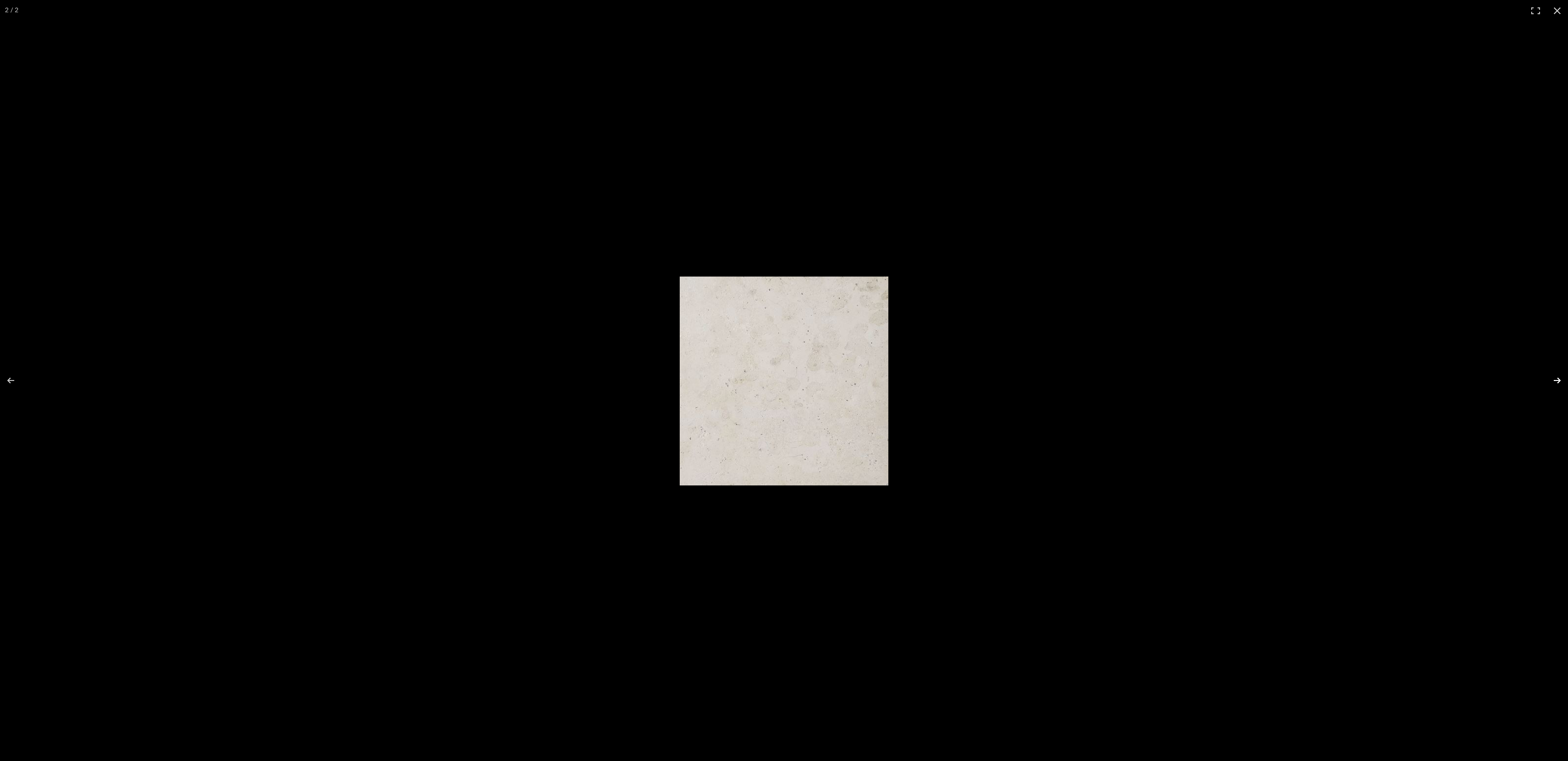
click at [1561, 378] on button at bounding box center [1551, 380] width 34 height 49
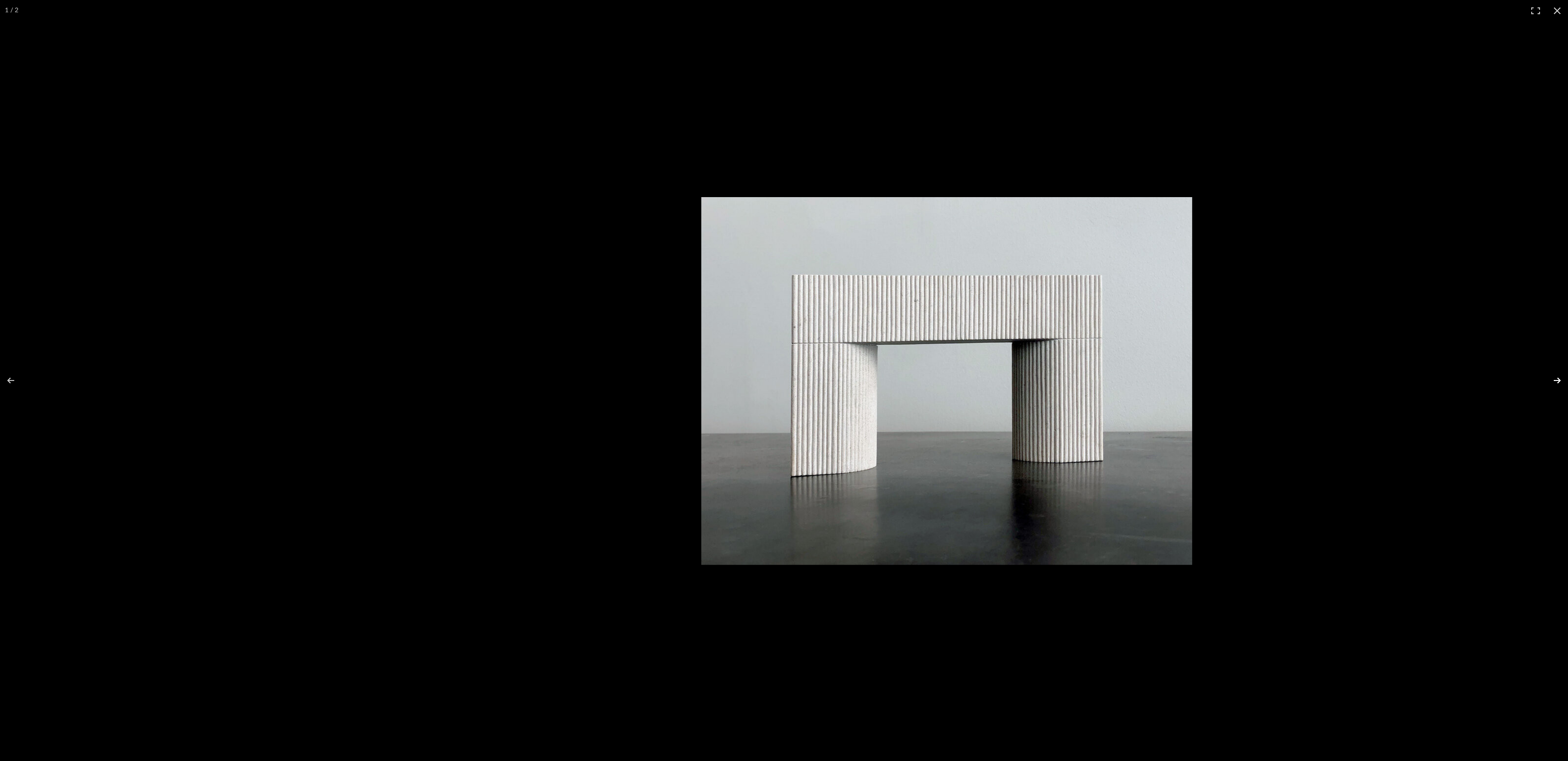
click at [1556, 378] on button at bounding box center [1551, 380] width 34 height 49
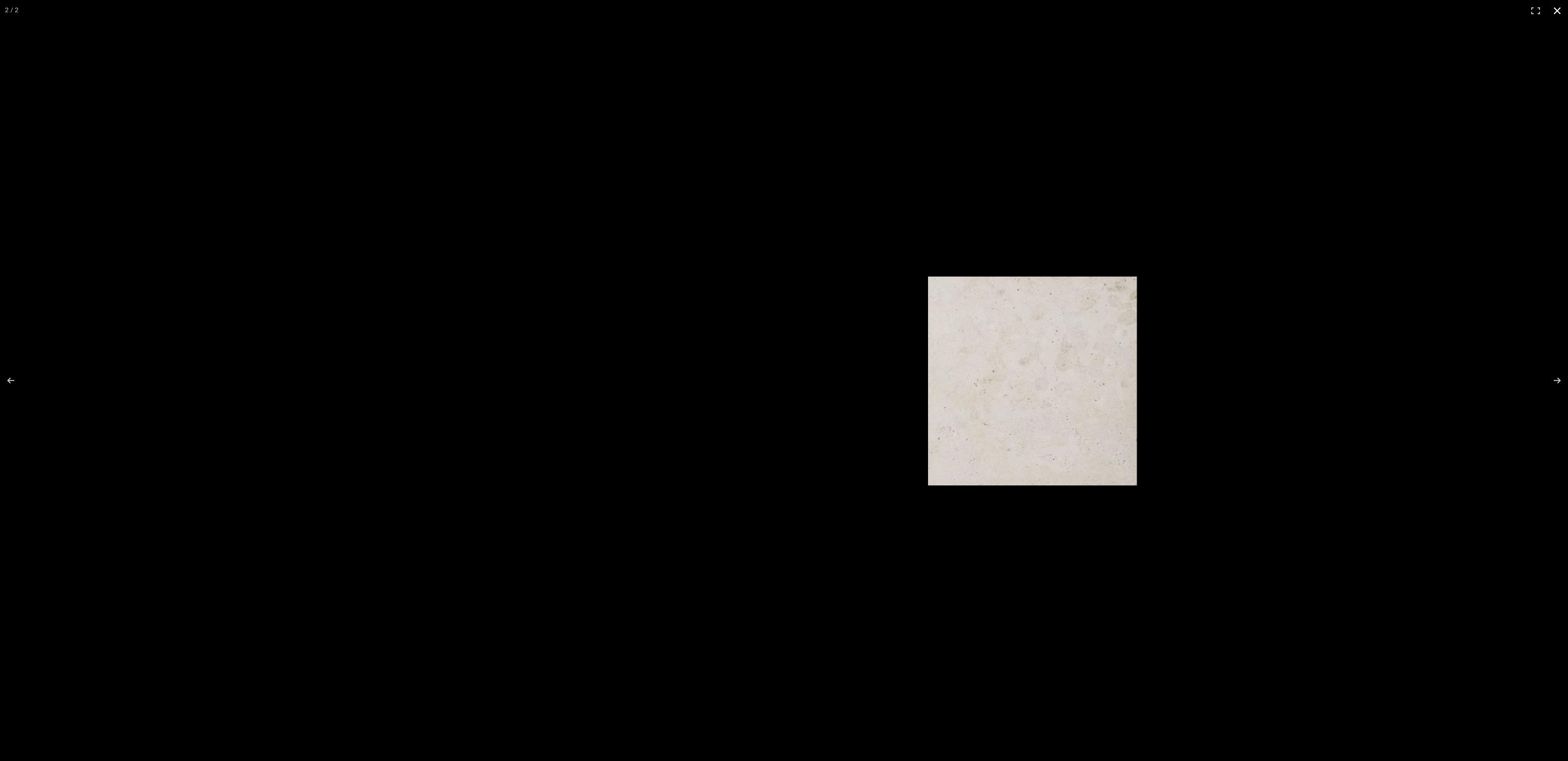
click at [1253, 158] on div at bounding box center [1032, 380] width 1568 height 761
click at [1557, 10] on button at bounding box center [1557, 10] width 21 height 21
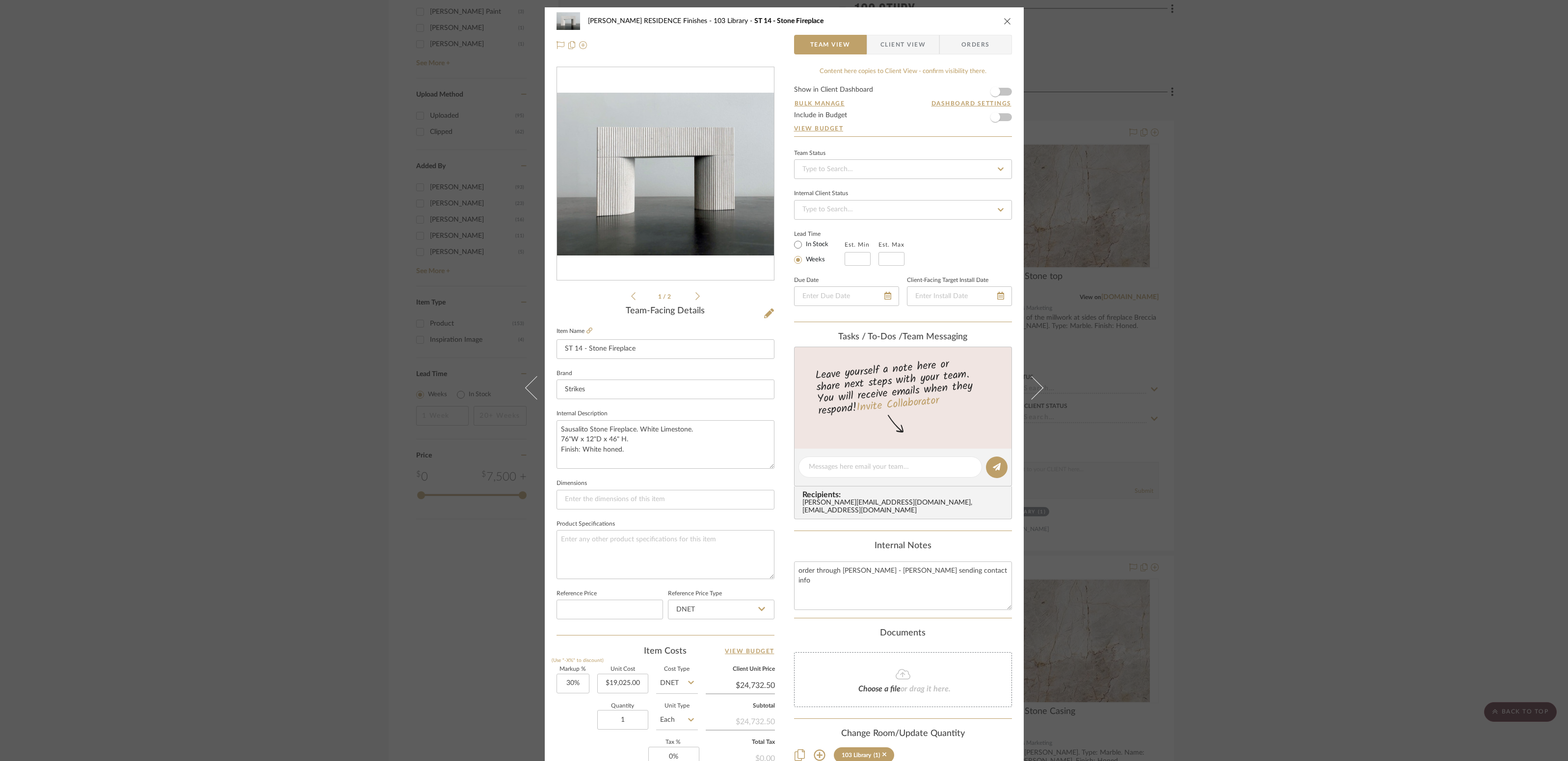
click at [1011, 27] on div "[PERSON_NAME] RESIDENCE Finishes [STREET_ADDRESS] - Stone Fireplace Team View C…" at bounding box center [784, 33] width 479 height 52
click at [1004, 21] on icon "close" at bounding box center [1007, 21] width 8 height 8
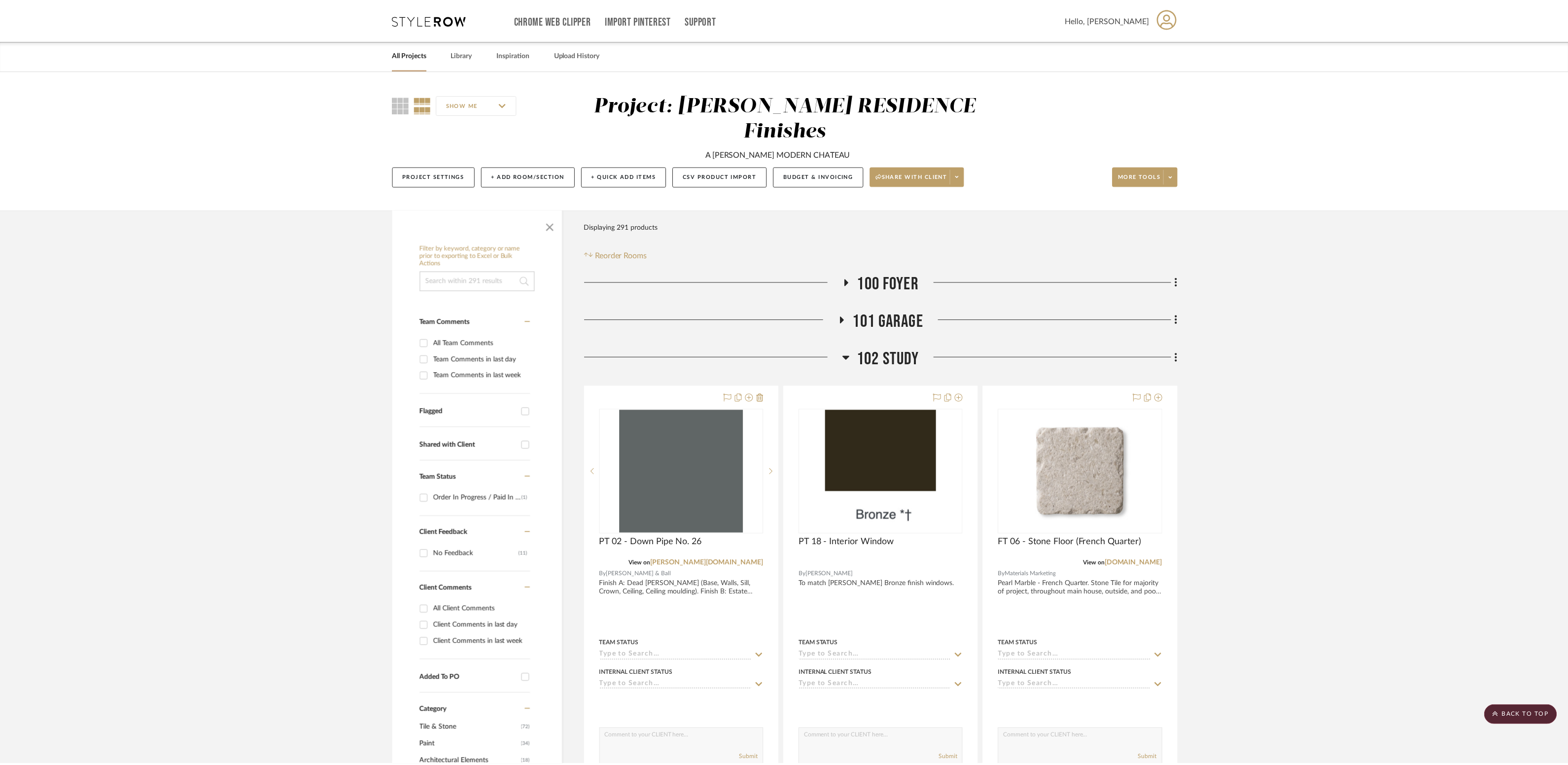
scroll to position [1184, 0]
